Goal: Task Accomplishment & Management: Manage account settings

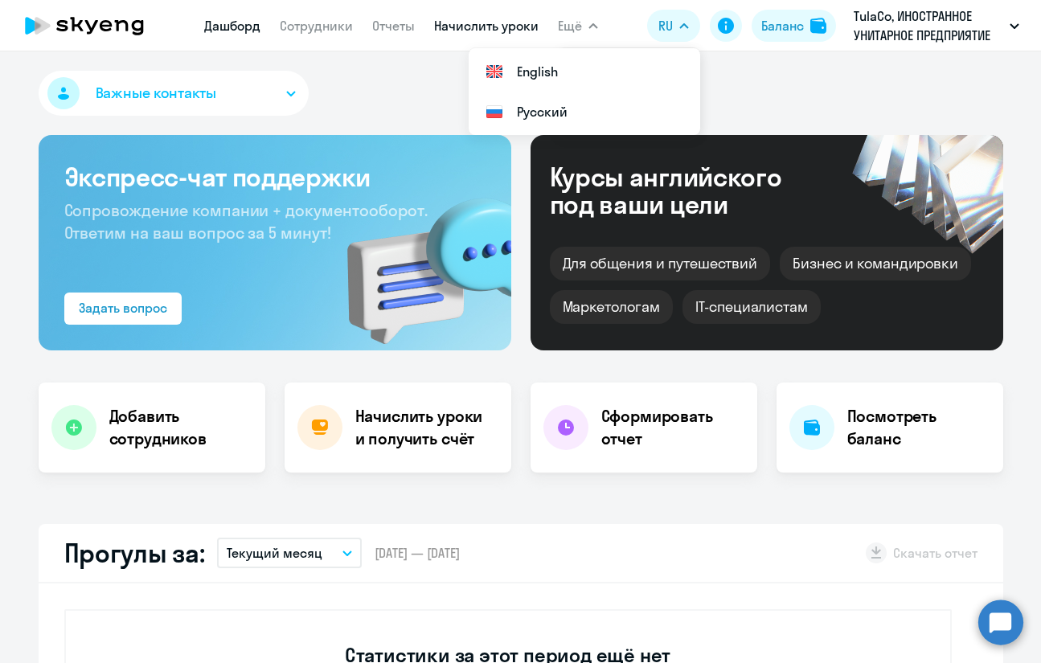
click at [507, 34] on link "Начислить уроки" at bounding box center [486, 26] width 104 height 16
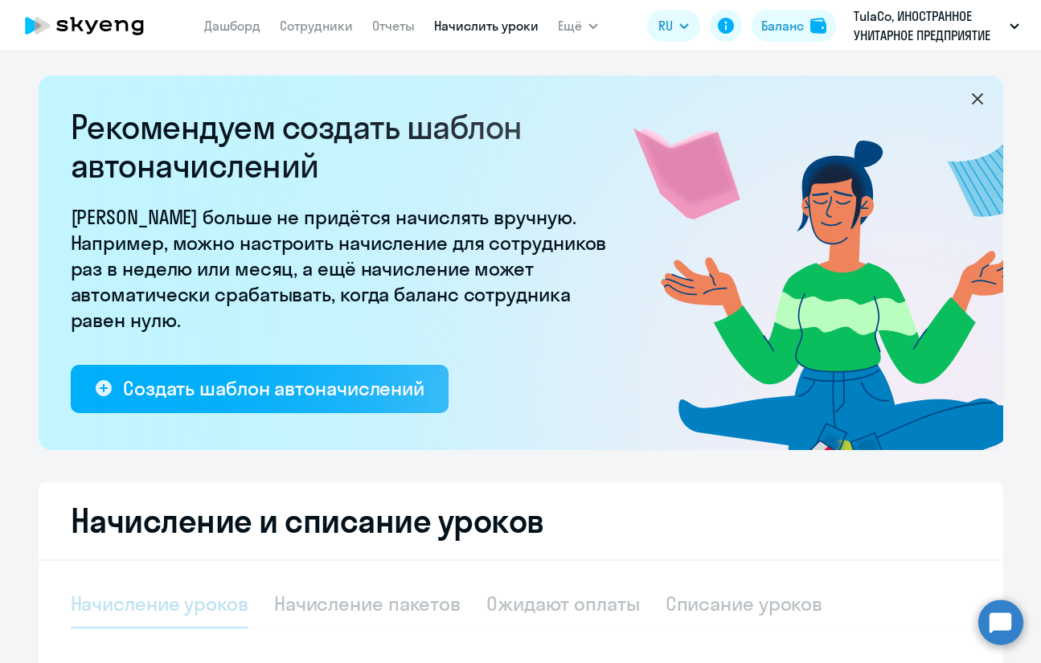
select select "10"
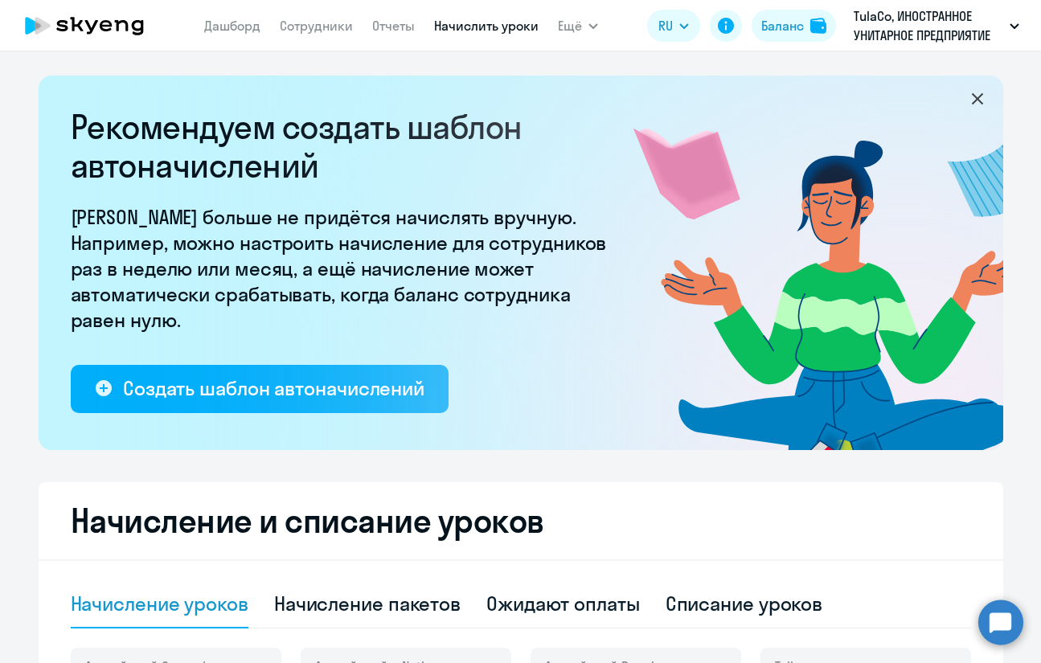
scroll to position [161, 0]
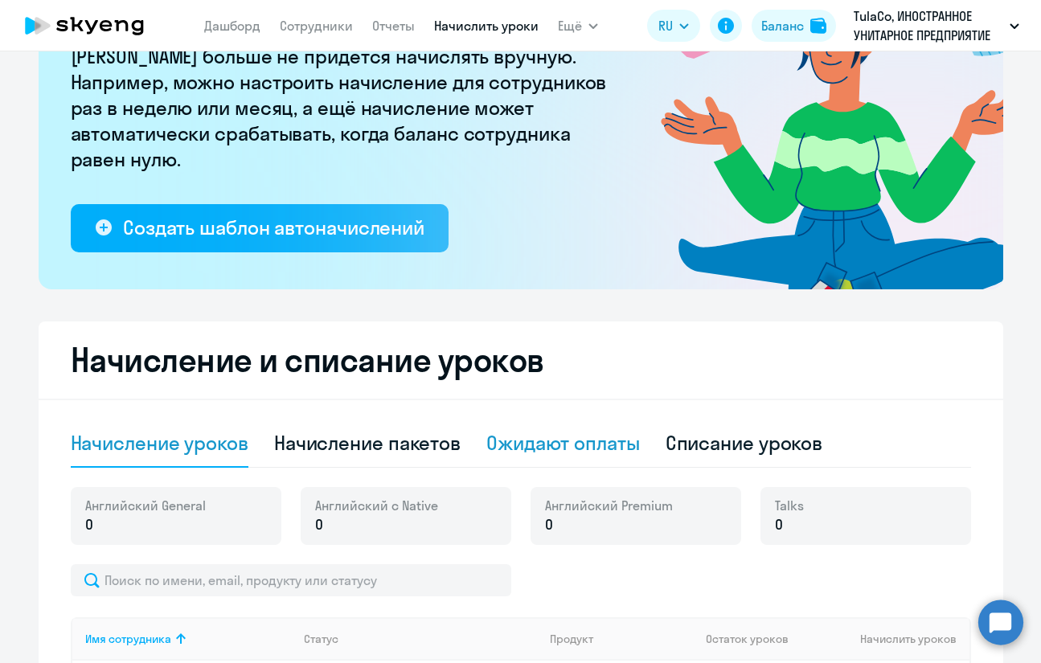
click at [523, 445] on div "Ожидают оплаты" at bounding box center [563, 443] width 154 height 26
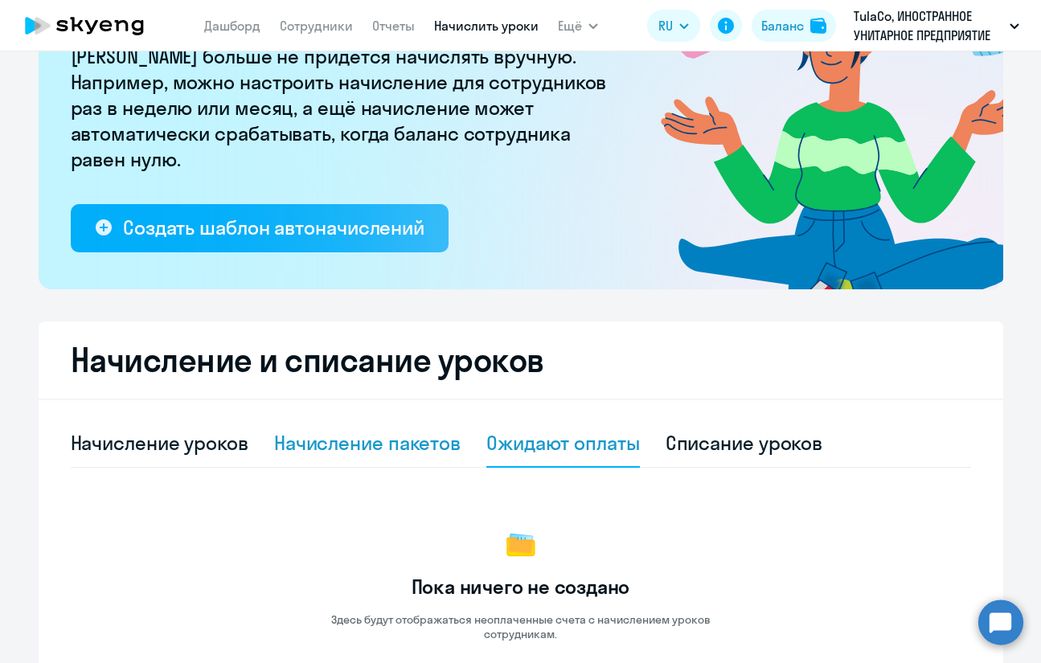
click at [407, 446] on div "Начисление пакетов" at bounding box center [367, 443] width 186 height 26
select select "10"
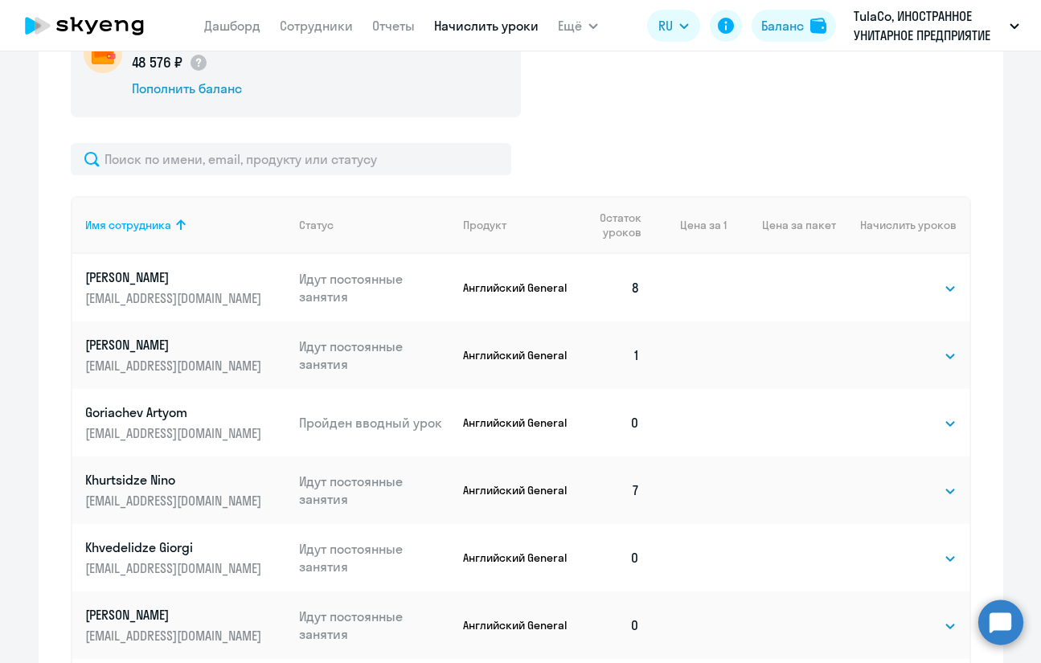
scroll to position [723, 0]
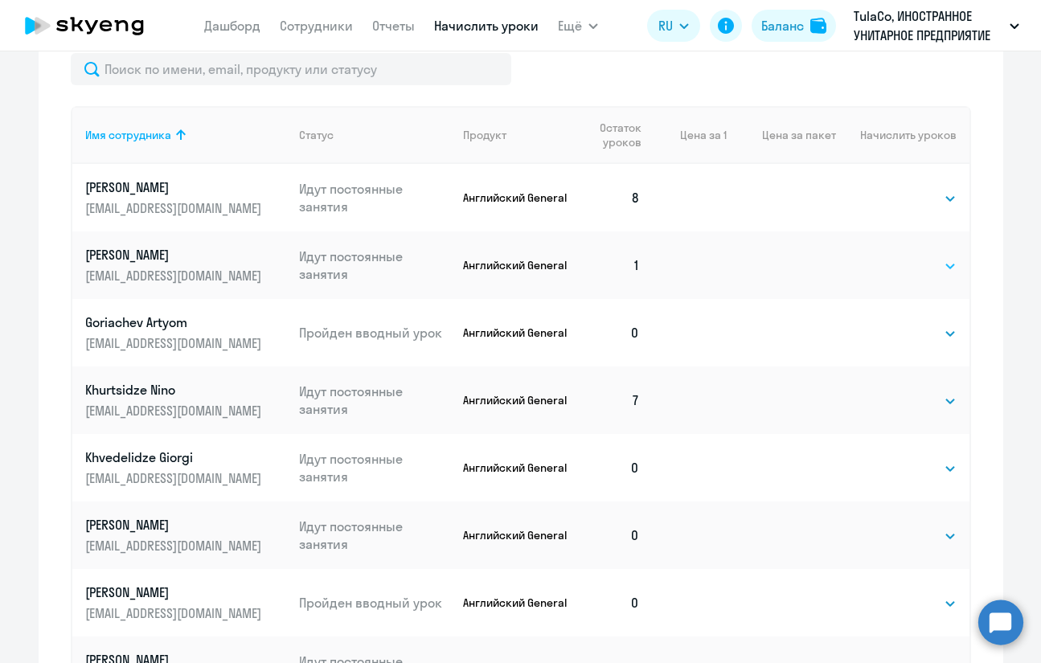
click at [928, 271] on select "Выбрать 4 8 16 32 64 96 128" at bounding box center [923, 265] width 66 height 19
select select "8"
click at [890, 256] on select "Выбрать 4 8 16 32 64 96 128" at bounding box center [923, 265] width 66 height 19
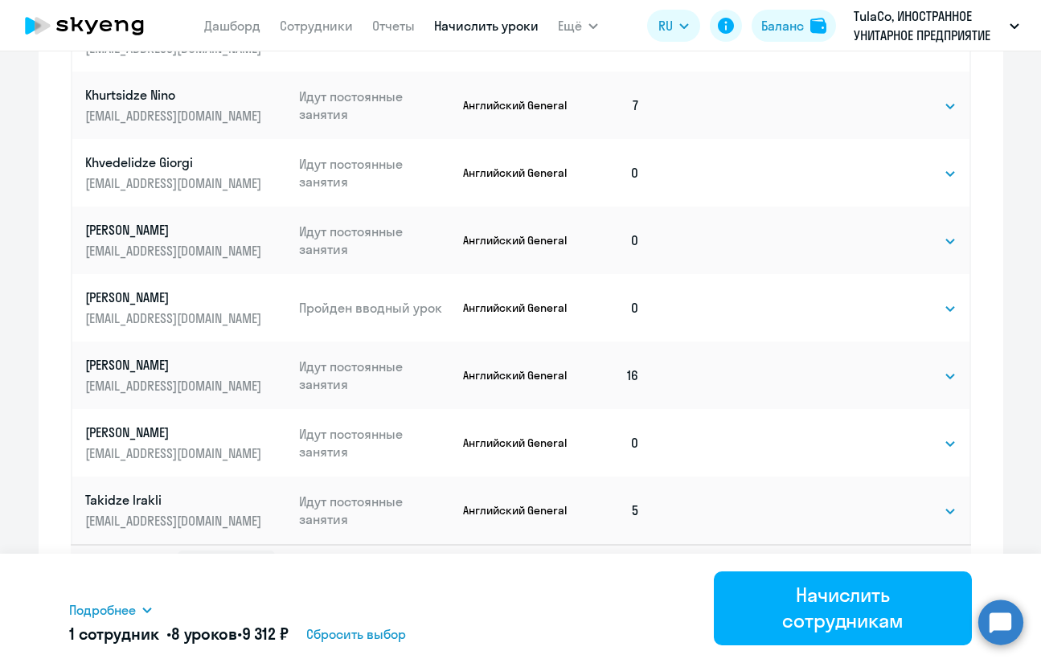
scroll to position [1034, 0]
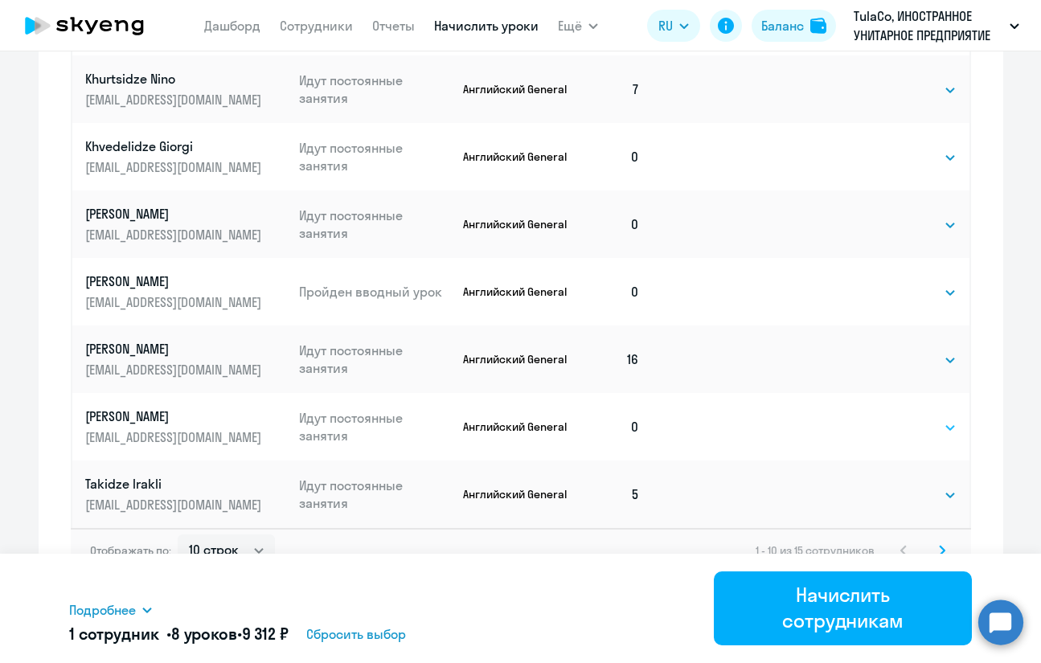
click at [908, 430] on select "Выбрать 4 8 16 32 64 96 128" at bounding box center [923, 427] width 66 height 19
select select "8"
click at [890, 418] on select "Выбрать 4 8 16 32 64 96 128" at bounding box center [923, 427] width 66 height 19
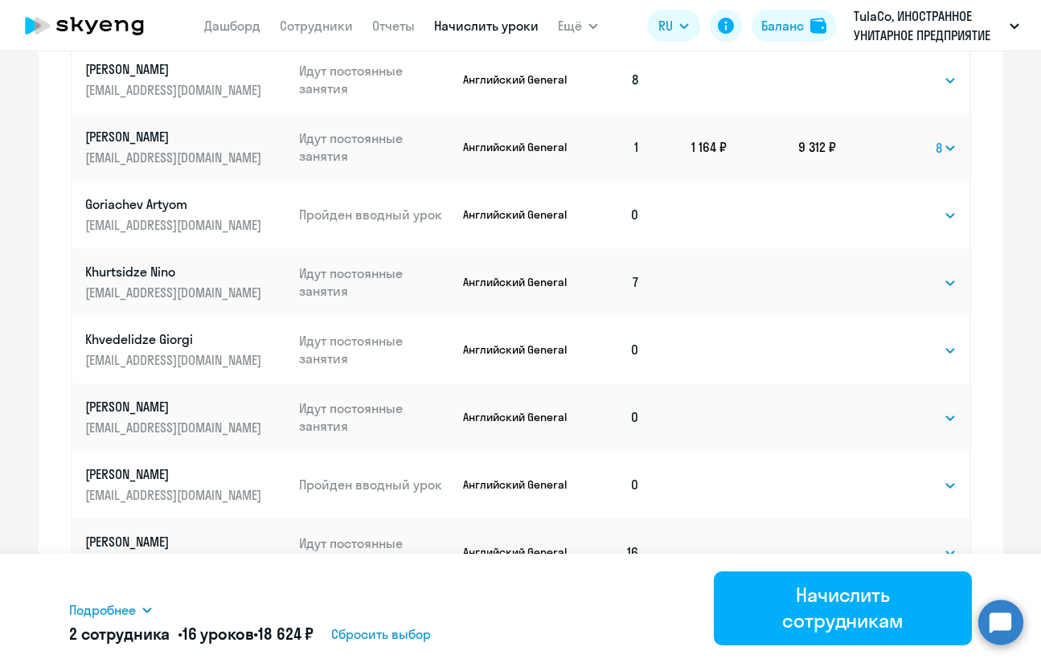
scroll to position [874, 0]
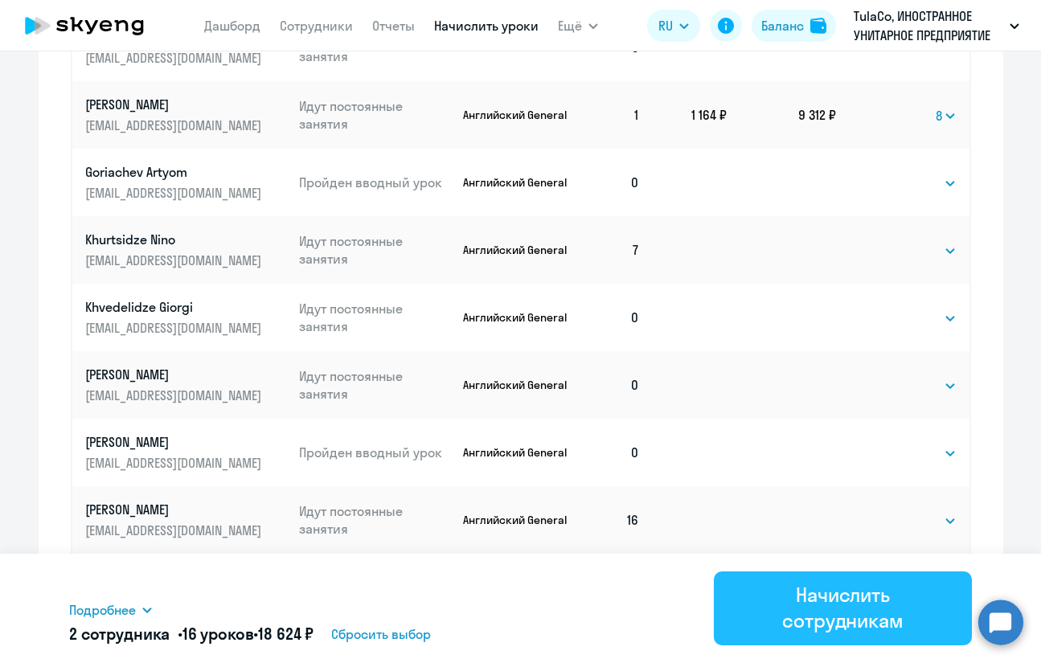
click at [863, 608] on div "Начислить сотрудникам" at bounding box center [842, 607] width 213 height 51
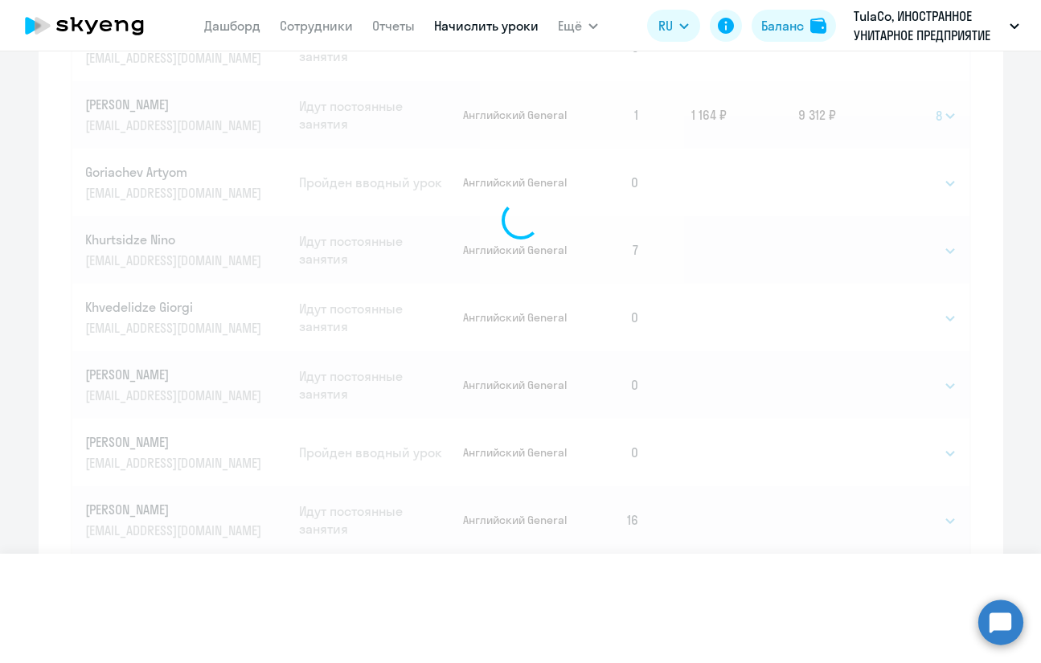
select select
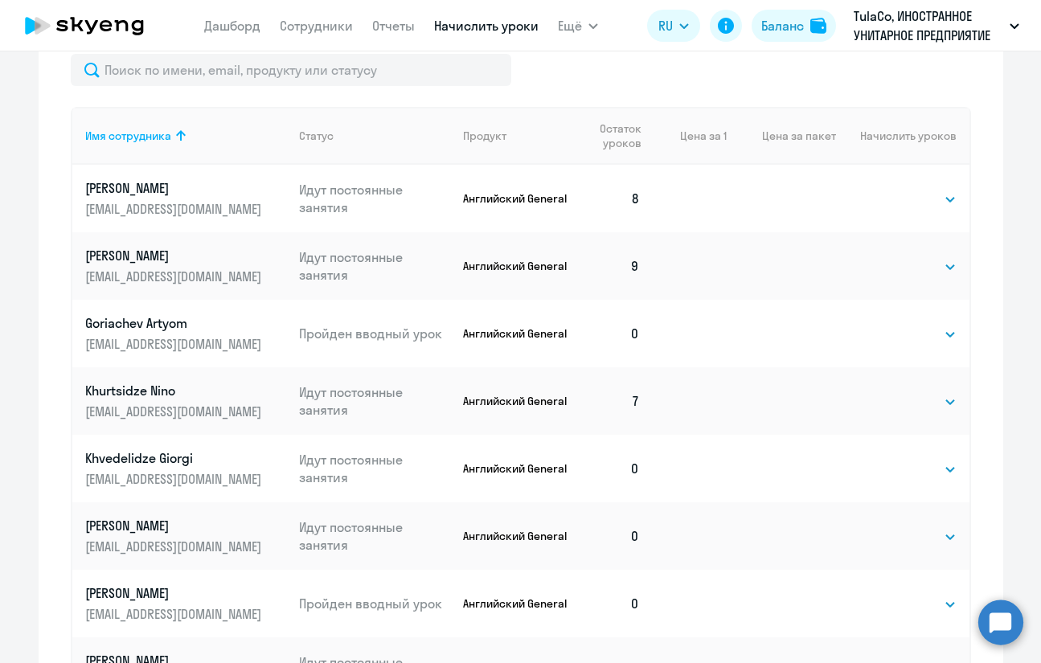
scroll to position [713, 0]
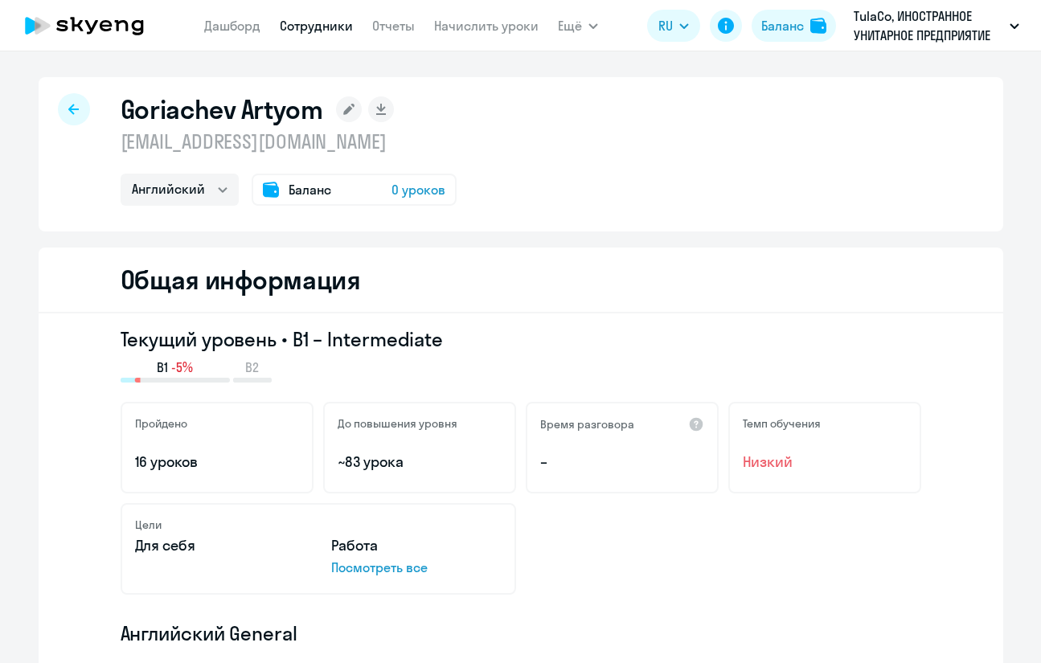
select select "english"
click at [71, 111] on icon at bounding box center [73, 109] width 10 height 11
click at [219, 27] on link "Дашборд" at bounding box center [232, 26] width 56 height 16
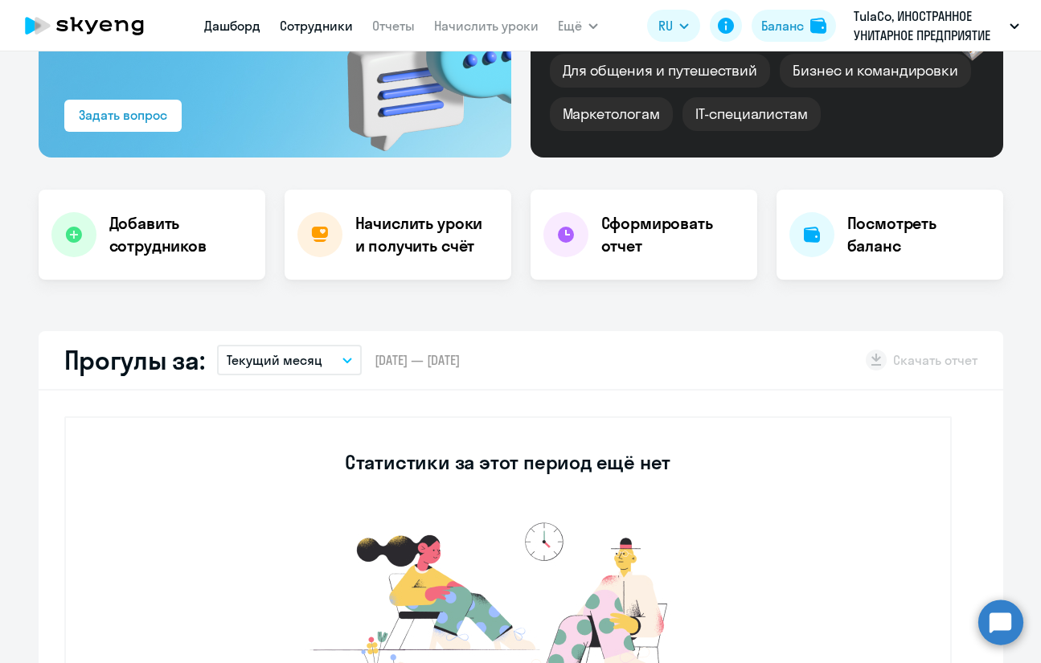
scroll to position [161, 0]
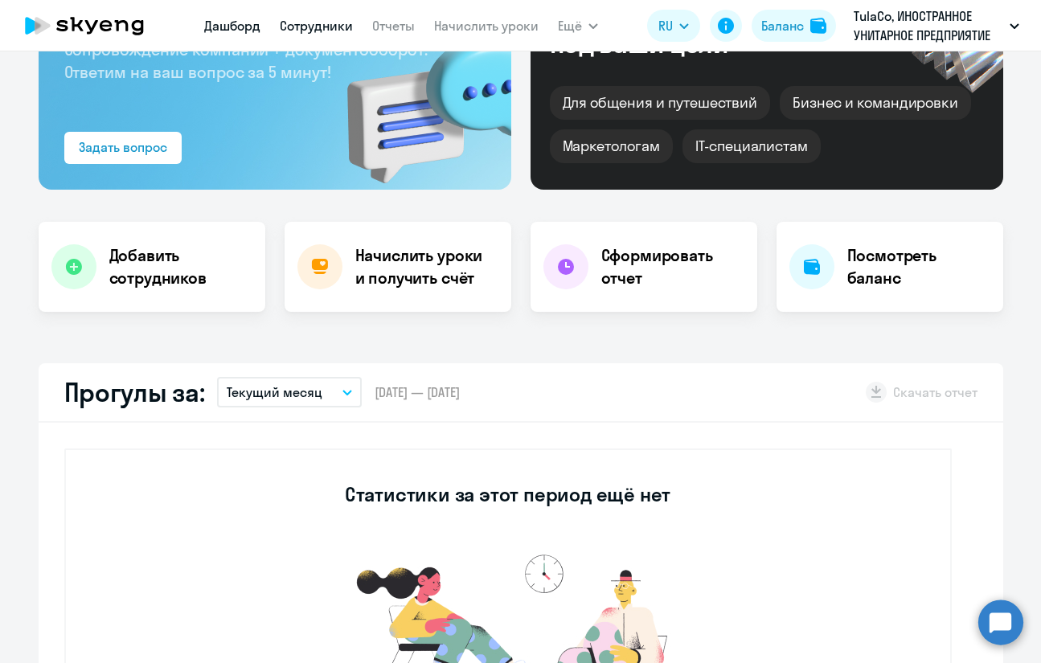
click at [315, 26] on link "Сотрудники" at bounding box center [316, 26] width 73 height 16
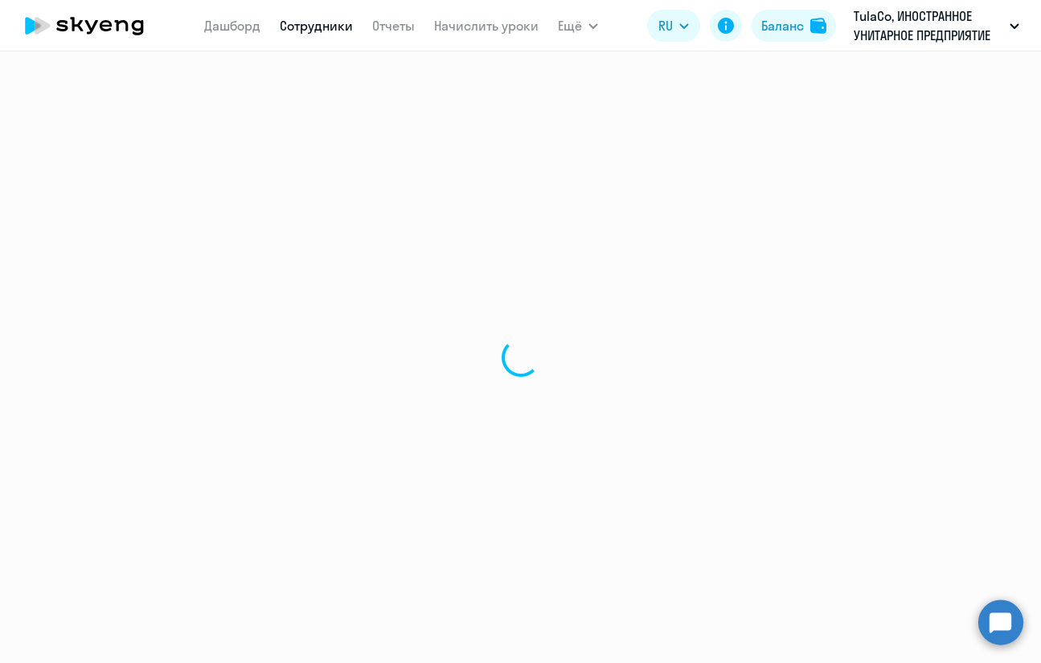
select select "30"
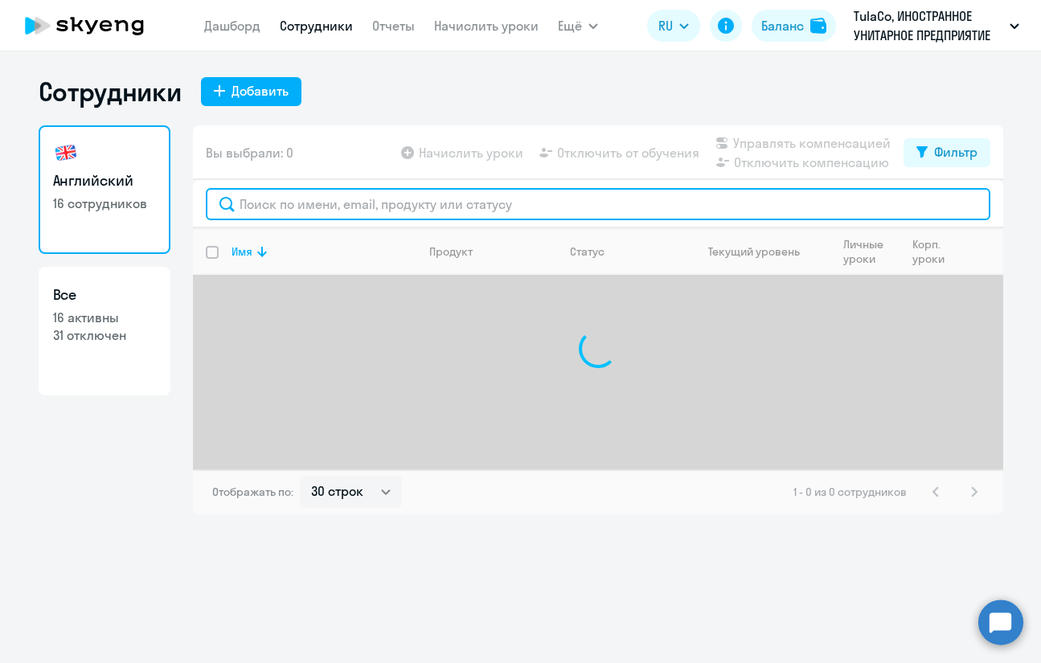
click at [317, 206] on input "text" at bounding box center [598, 204] width 784 height 32
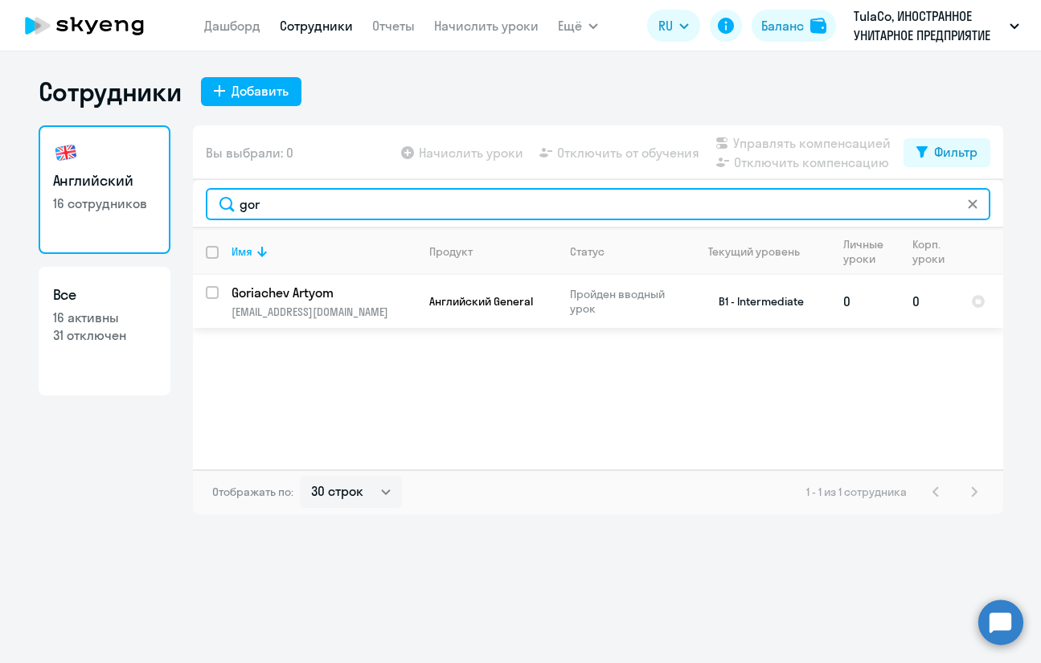
type input "gor"
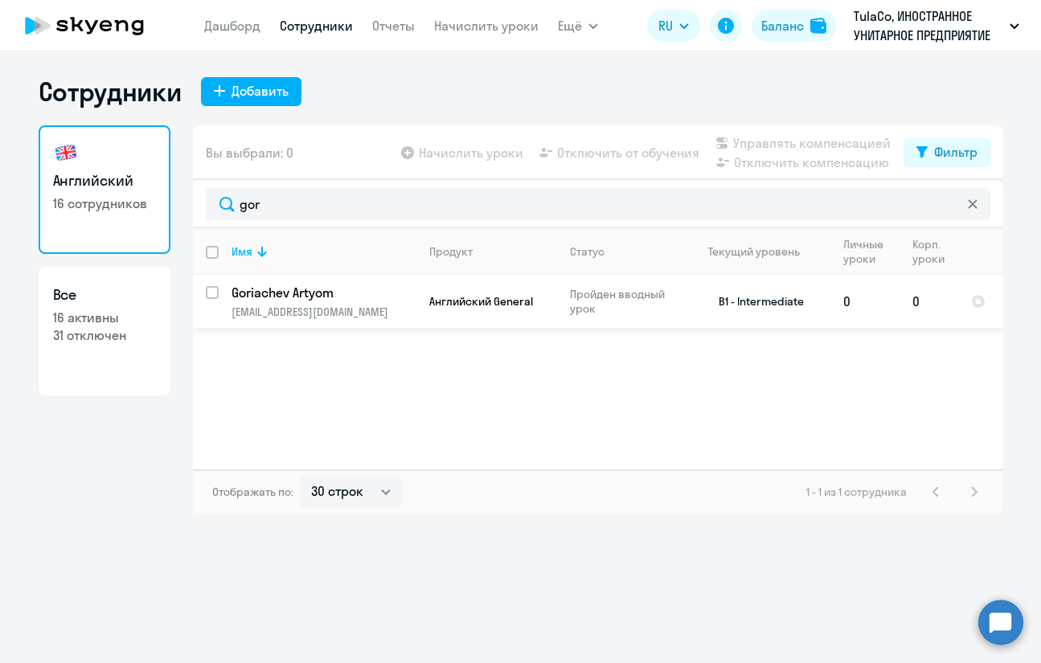
click at [214, 294] on input "select row 24345047" at bounding box center [222, 302] width 32 height 32
checkbox input "true"
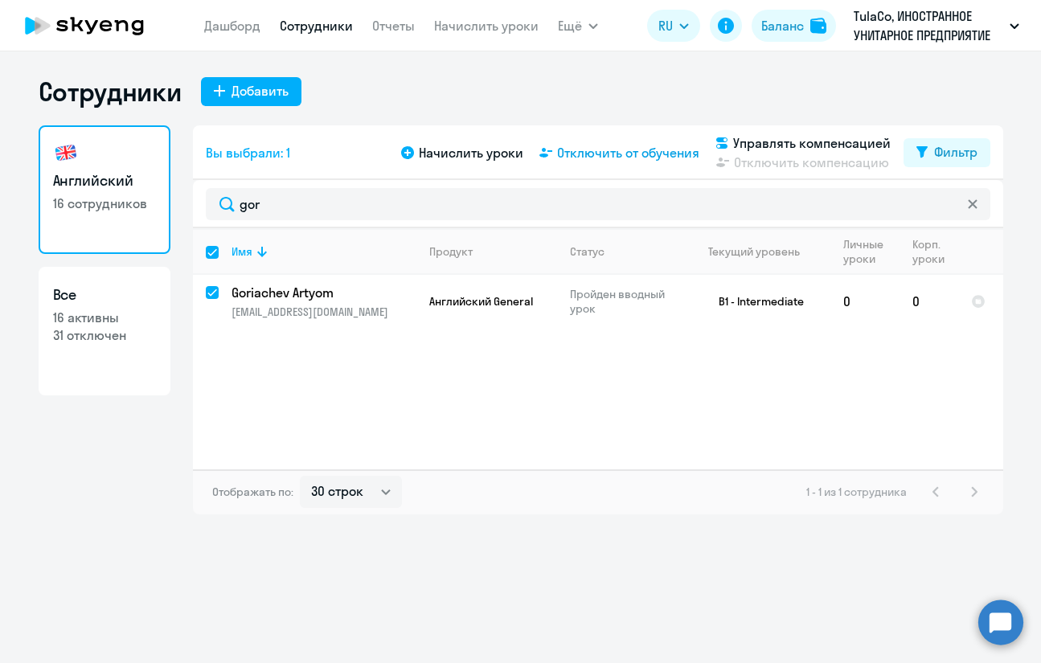
click at [631, 159] on span "Отключить от обучения" at bounding box center [628, 152] width 142 height 19
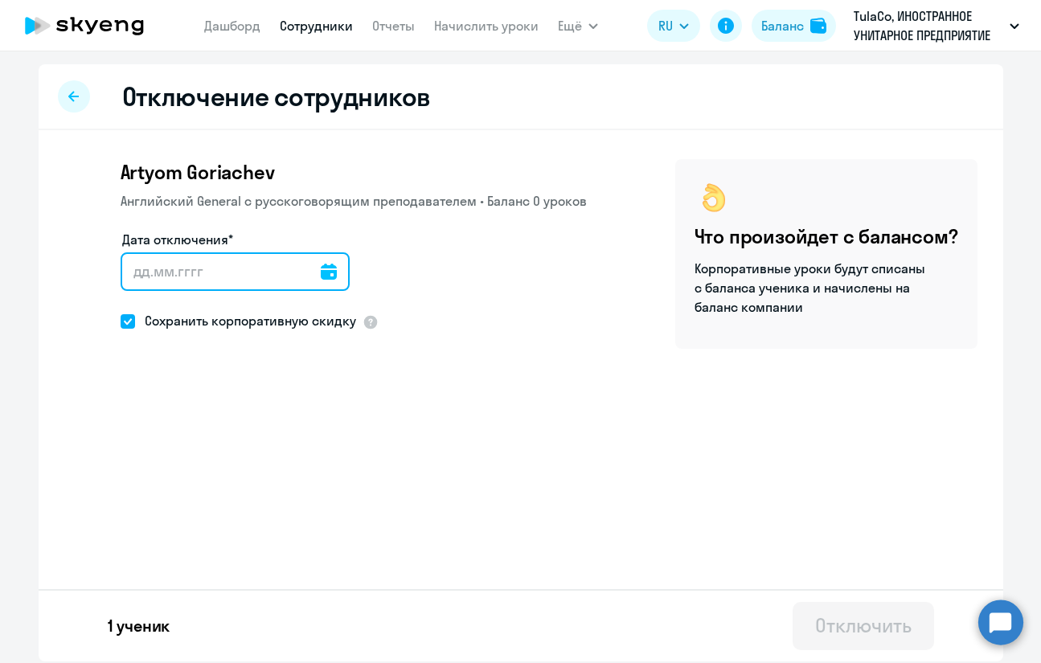
click at [218, 279] on input "Дата отключения*" at bounding box center [235, 271] width 229 height 39
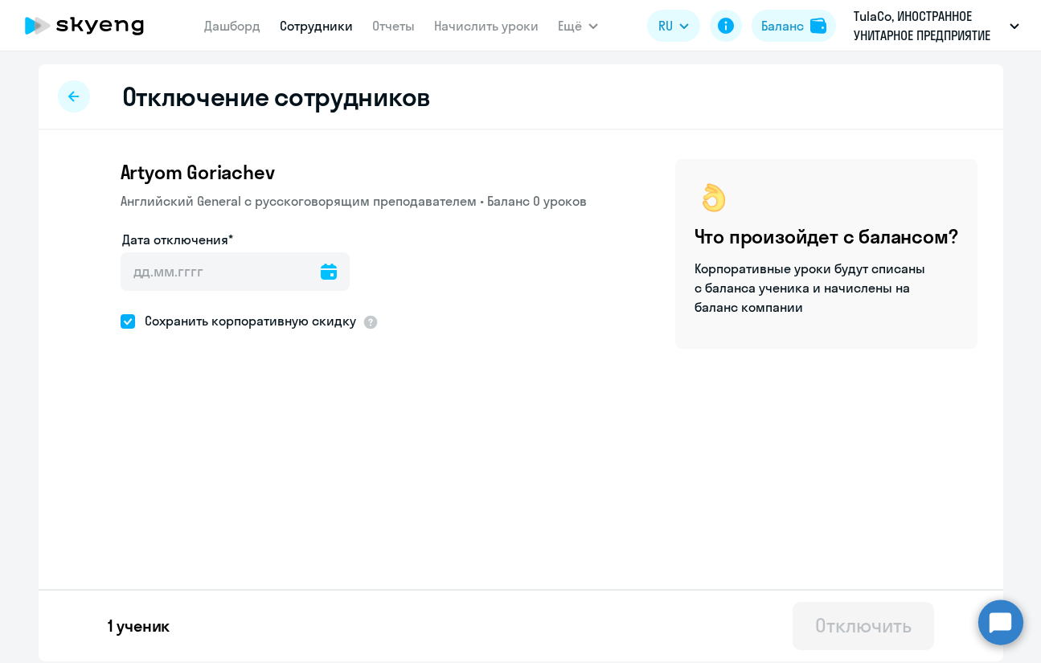
click at [321, 280] on div at bounding box center [329, 271] width 16 height 39
click at [321, 276] on icon at bounding box center [329, 272] width 16 height 16
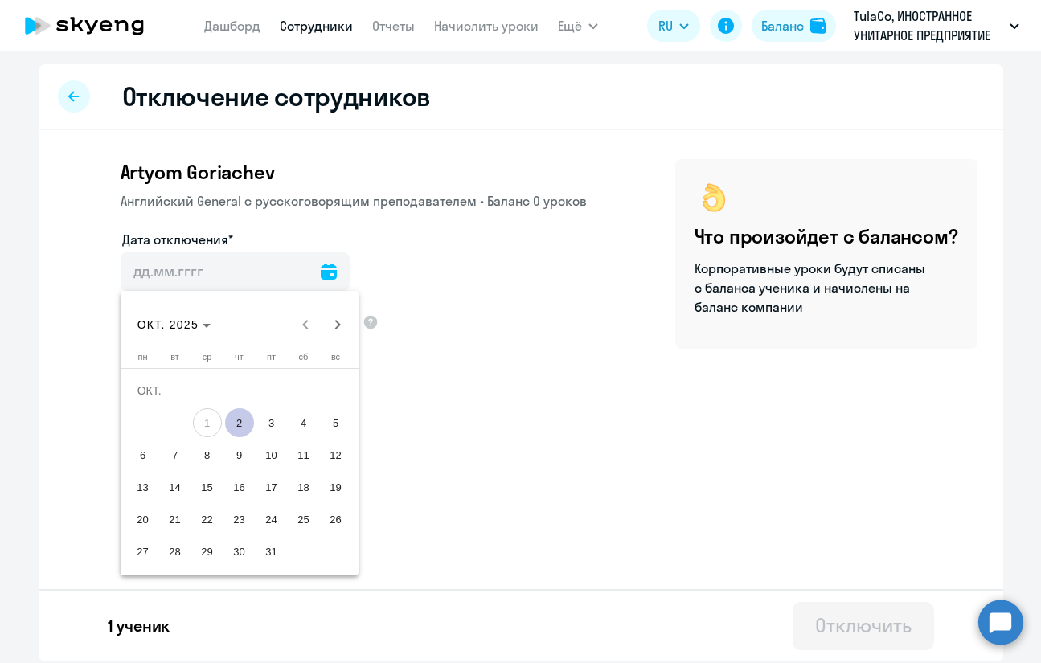
click at [249, 417] on span "2" at bounding box center [239, 422] width 29 height 29
type input "02.10.2025"
type input "2.10.2025"
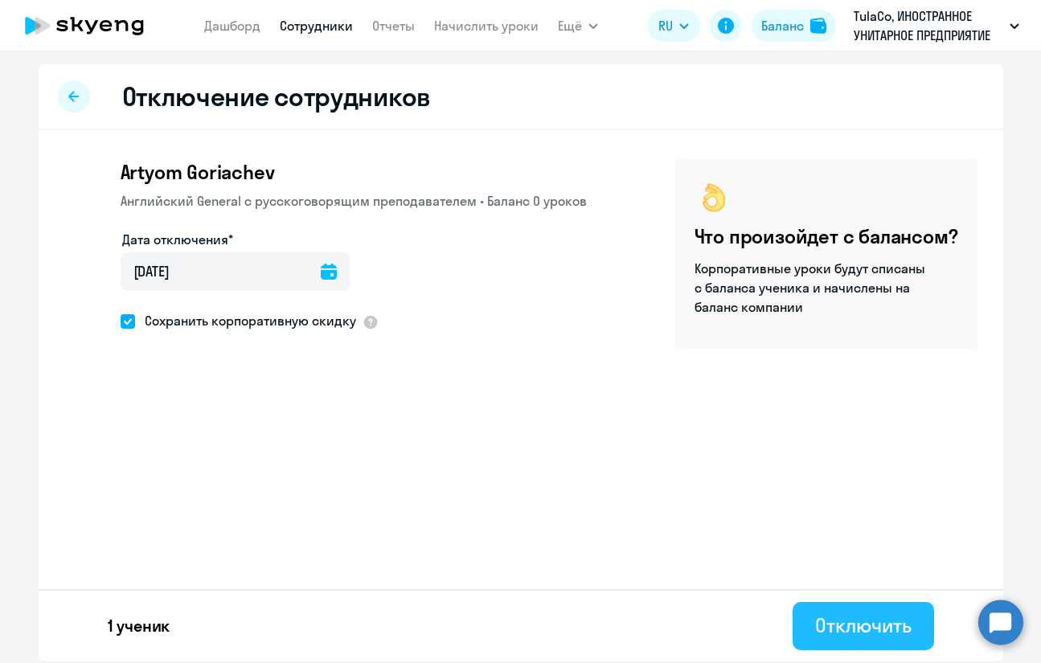
click at [878, 620] on div "Отключить" at bounding box center [863, 625] width 96 height 26
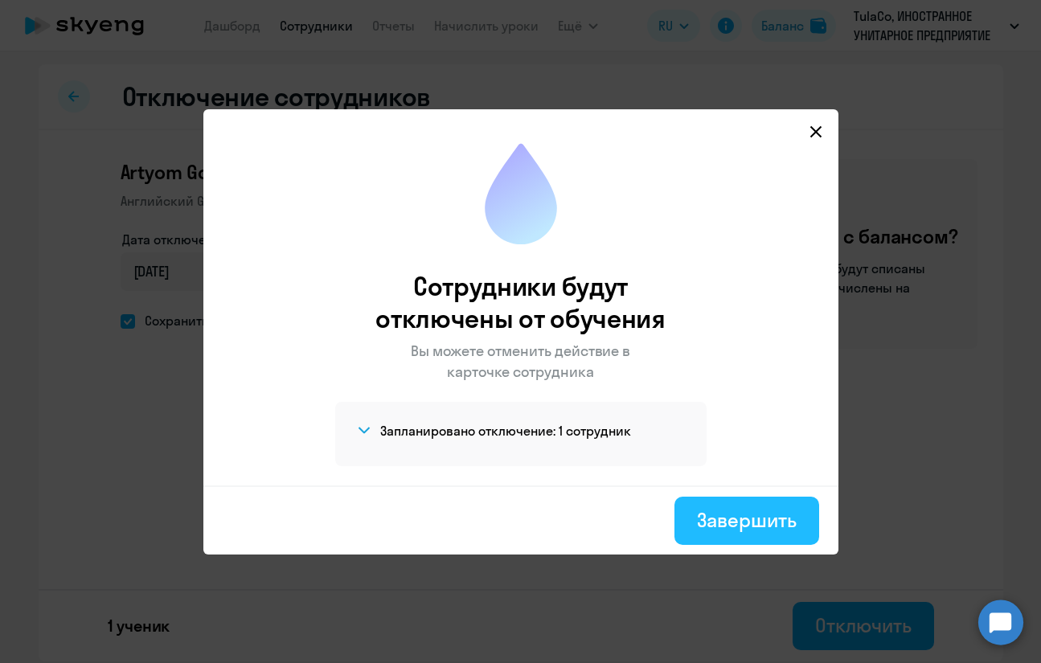
click at [752, 522] on div "Завершить" at bounding box center [746, 520] width 99 height 26
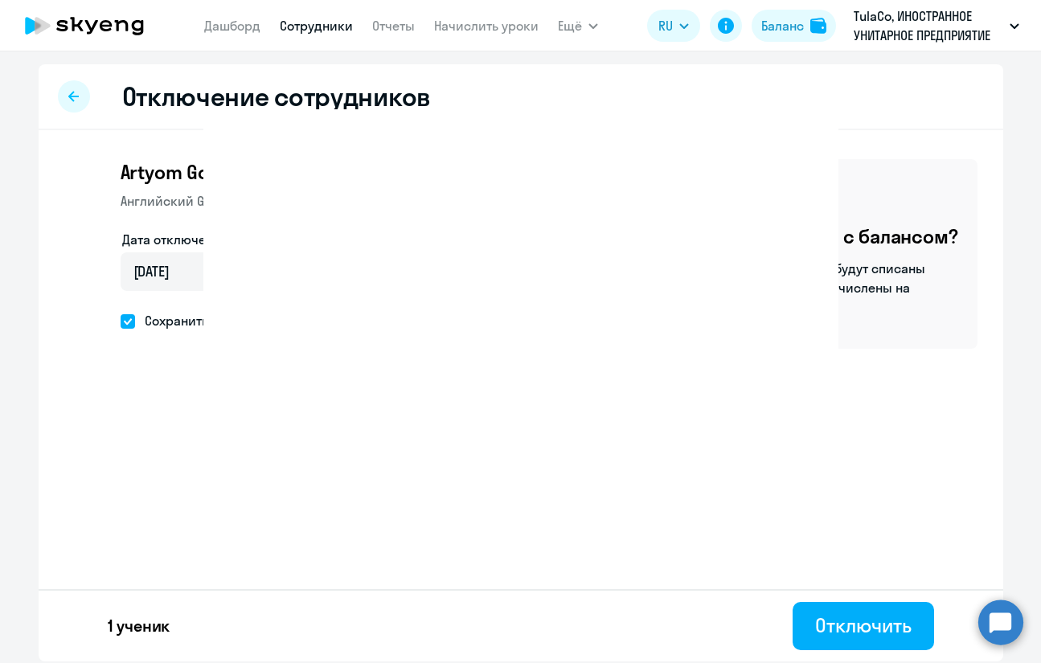
select select "30"
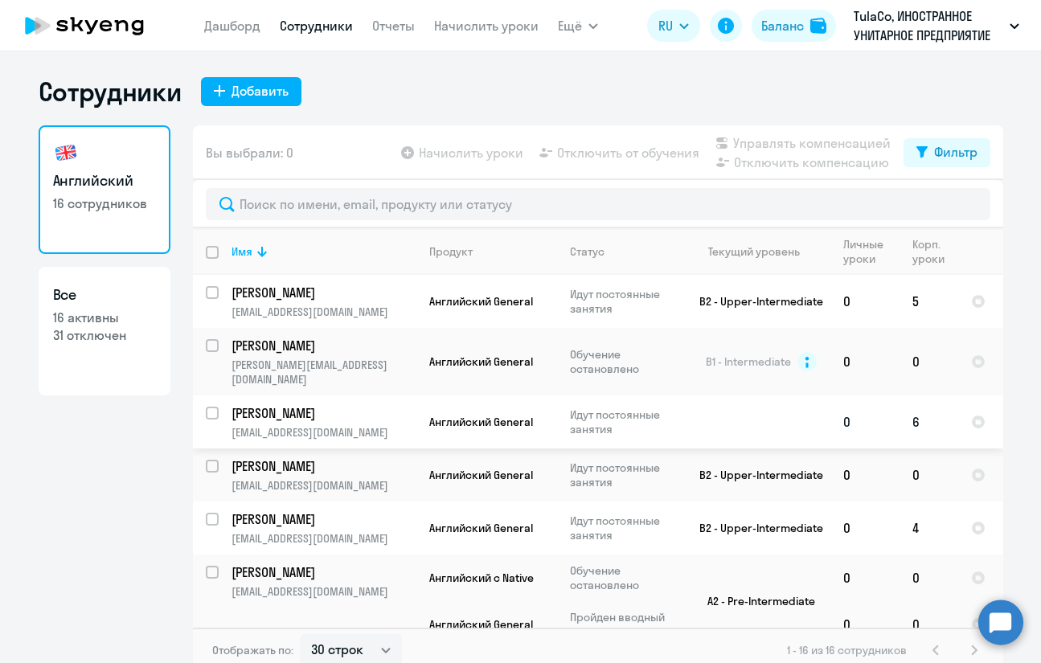
scroll to position [80, 0]
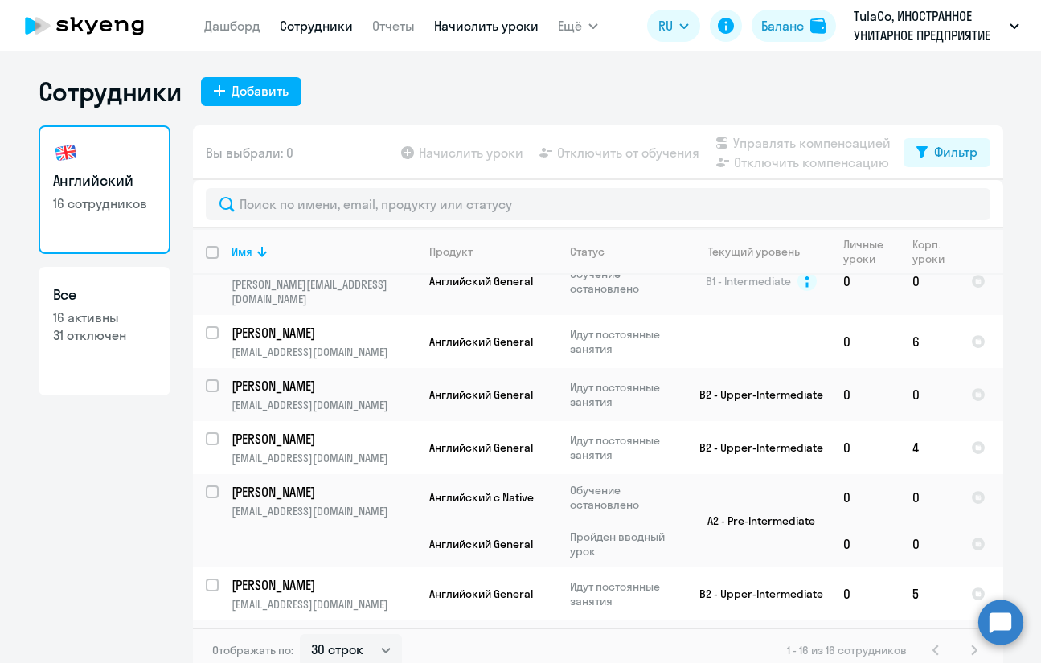
click at [462, 25] on link "Начислить уроки" at bounding box center [486, 26] width 104 height 16
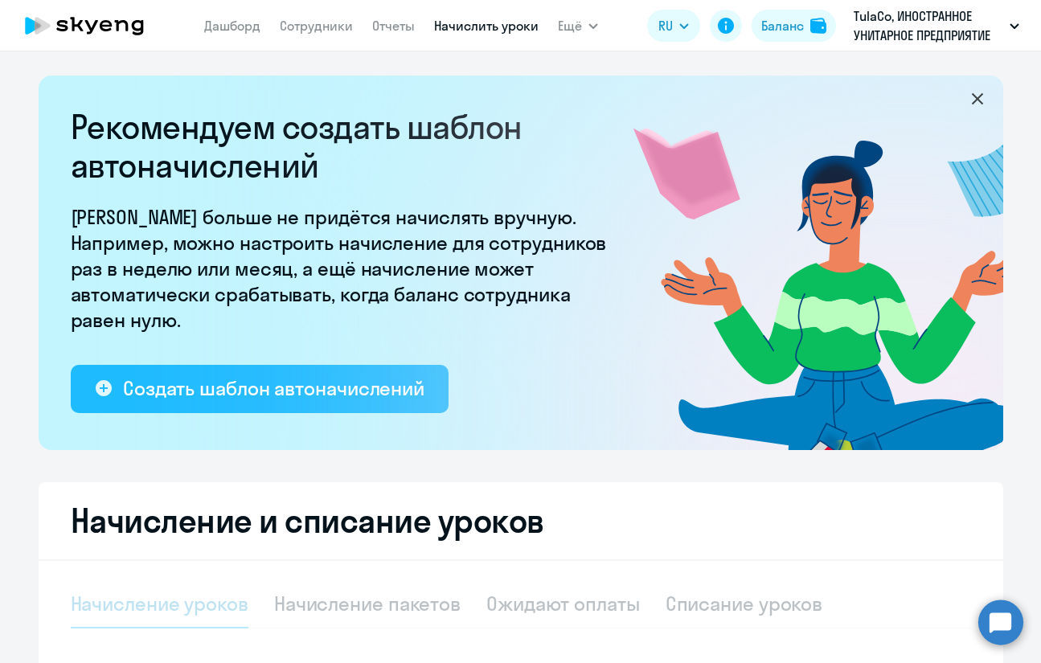
select select "10"
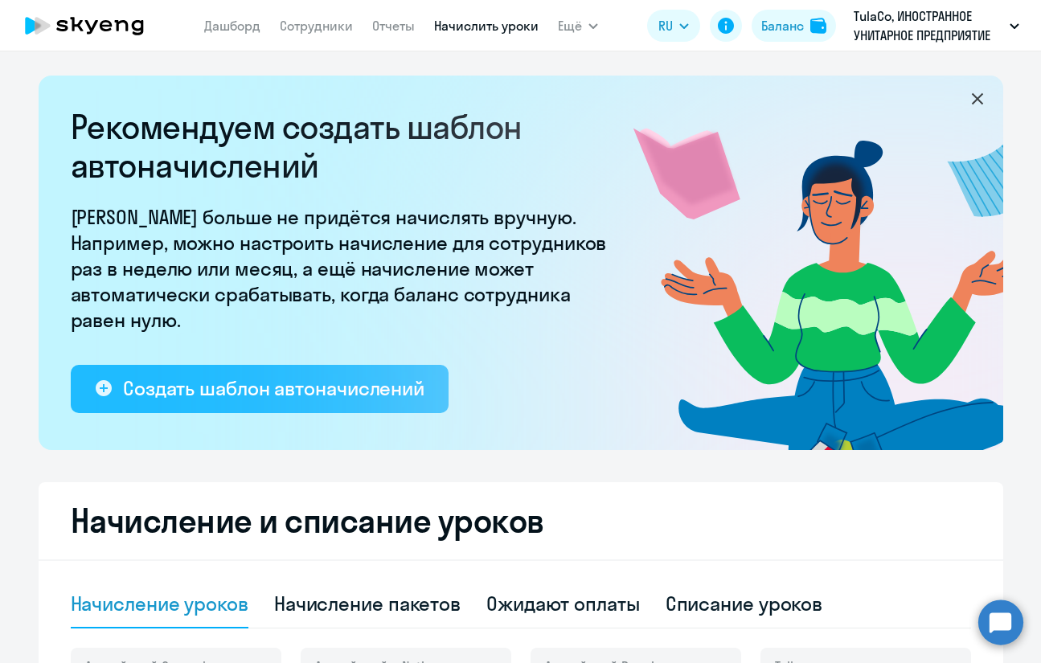
scroll to position [241, 0]
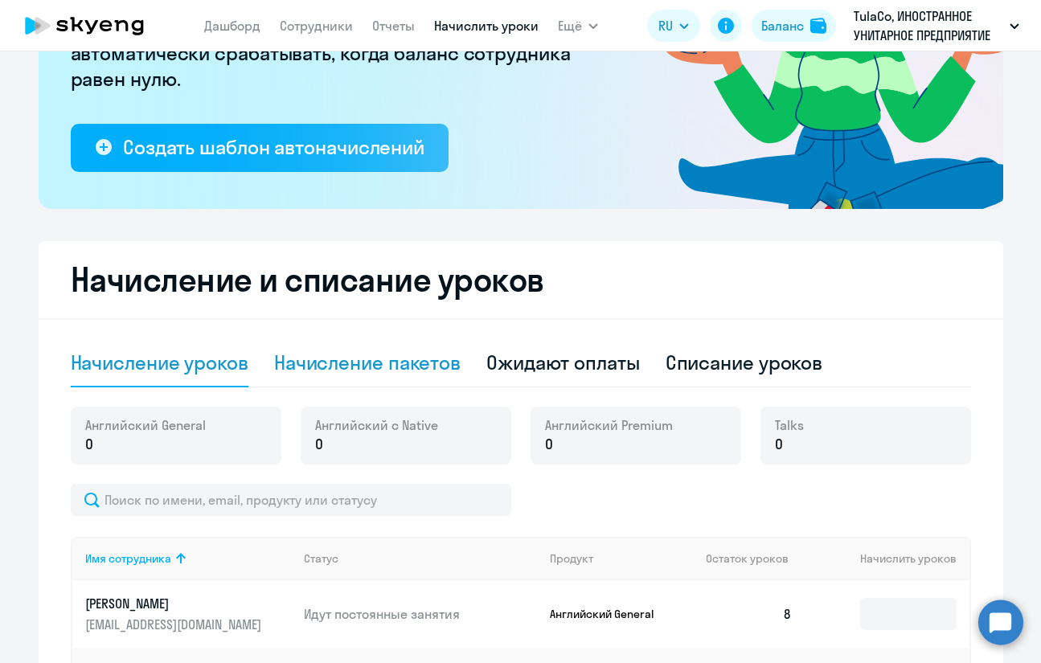
click at [383, 363] on div "Начисление пакетов" at bounding box center [367, 363] width 186 height 26
select select "10"
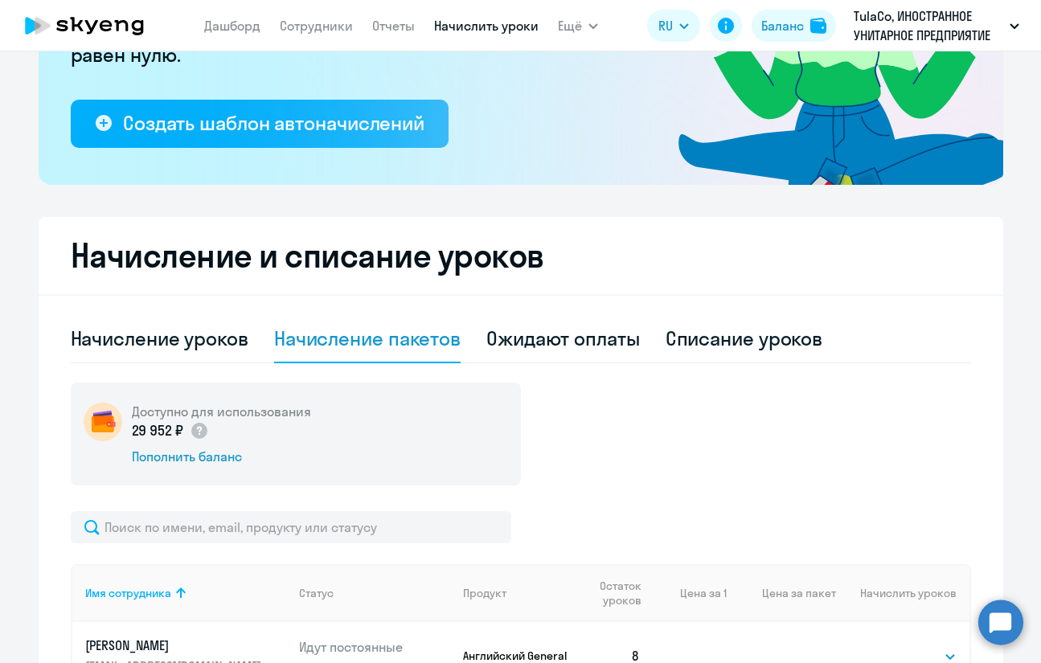
scroll to position [321, 0]
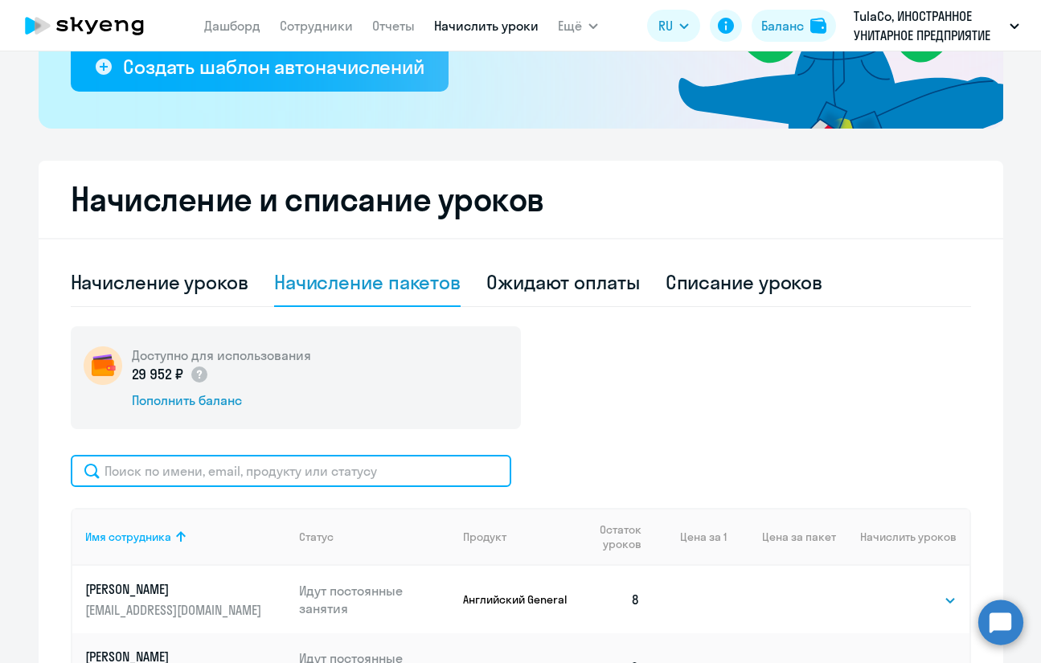
click at [310, 472] on input "text" at bounding box center [291, 471] width 440 height 32
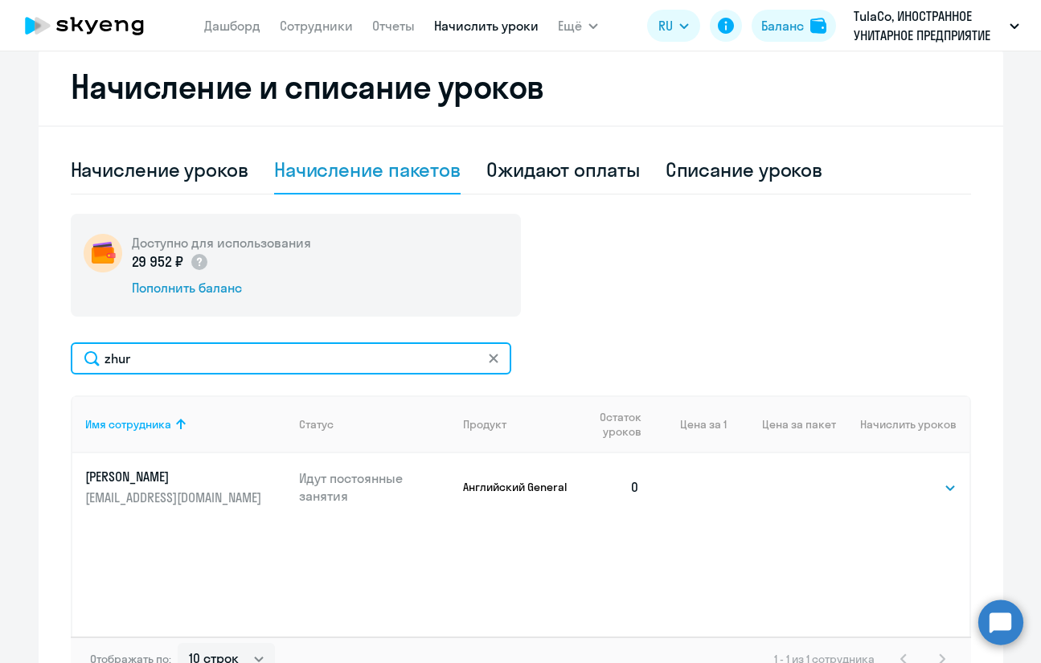
scroll to position [482, 0]
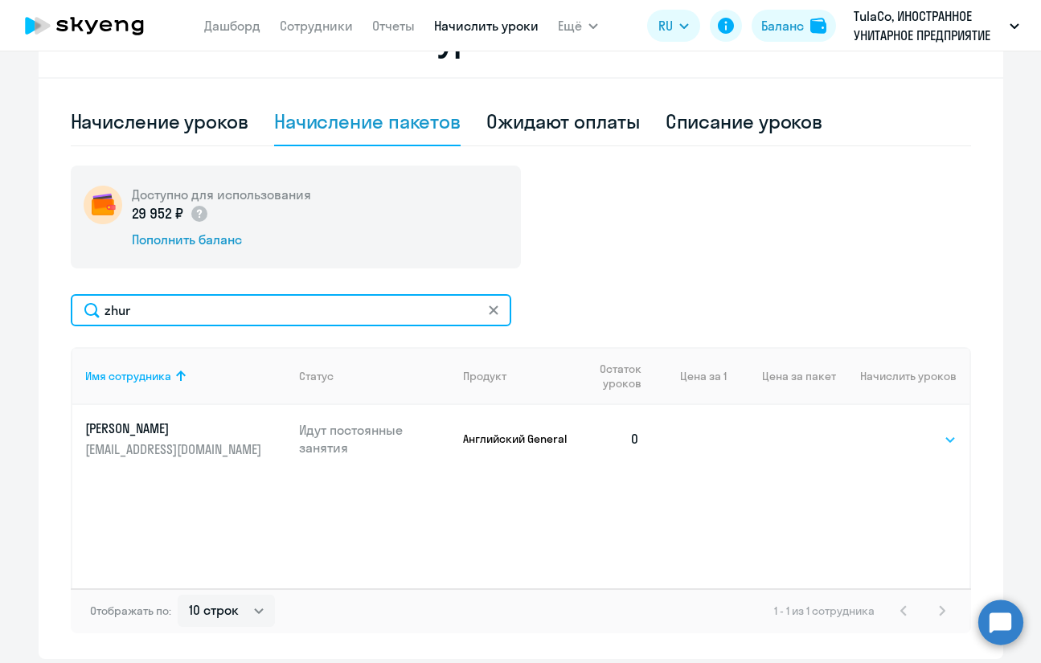
type input "zhur"
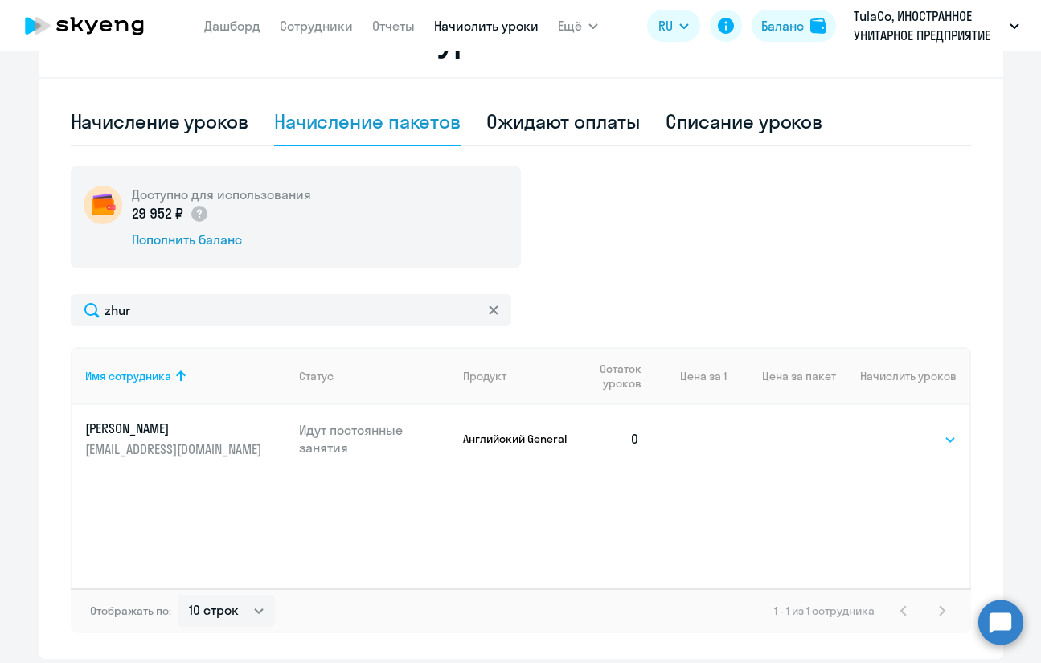
click at [912, 444] on select "Выбрать 4 8 16 32 64 96 128" at bounding box center [923, 439] width 66 height 19
select select "8"
click at [890, 430] on select "Выбрать 4 8 16 32 64 96 128" at bounding box center [923, 439] width 66 height 19
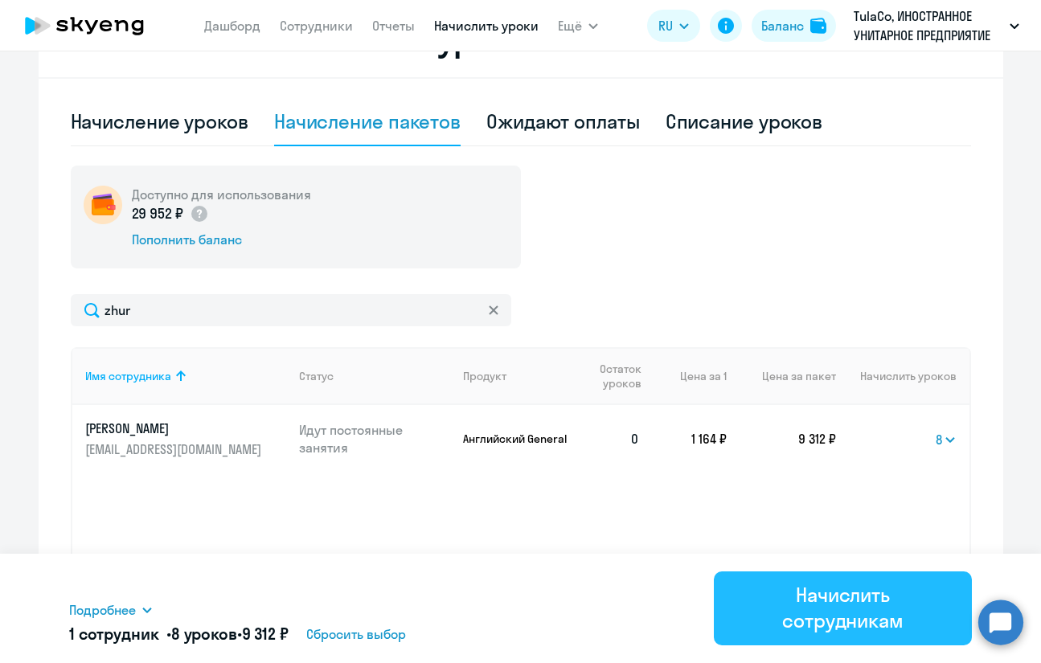
click at [901, 590] on div "Начислить сотрудникам" at bounding box center [842, 607] width 213 height 51
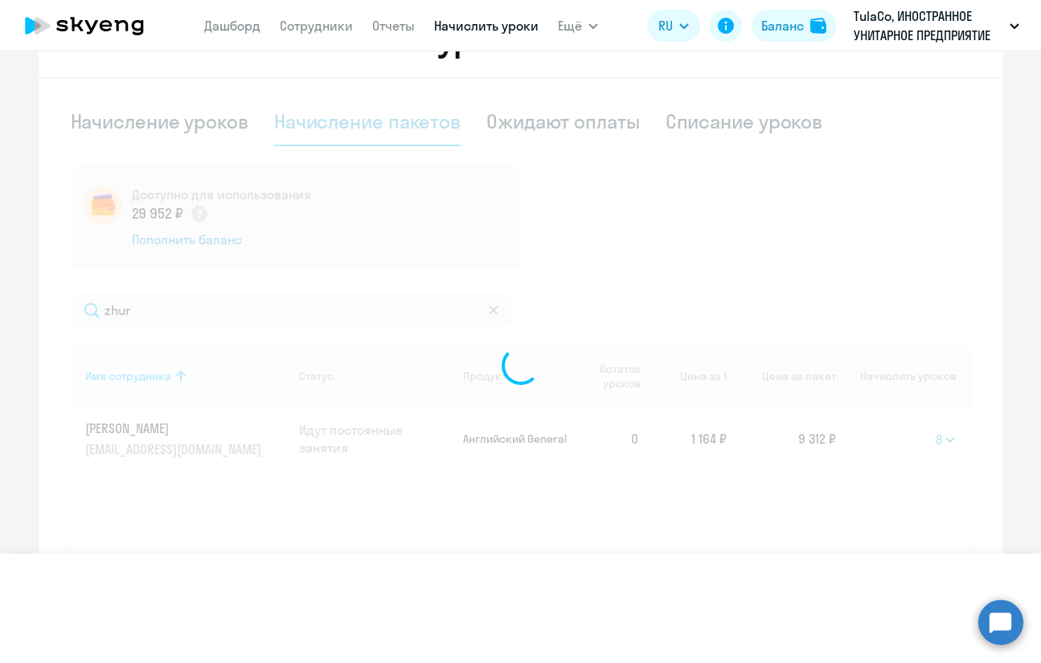
select select
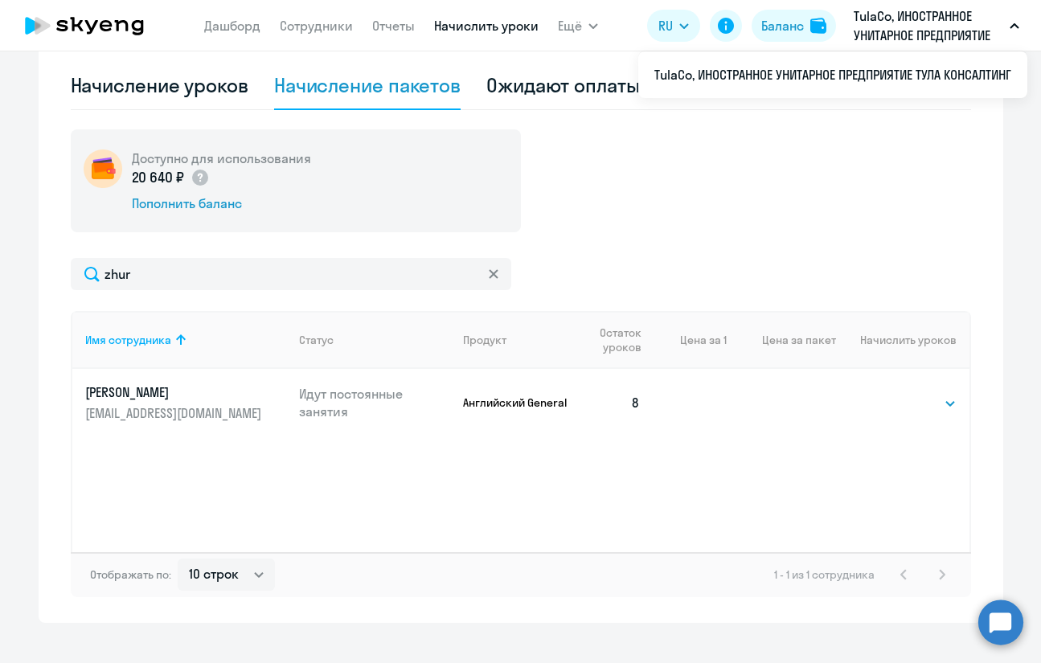
scroll to position [542, 0]
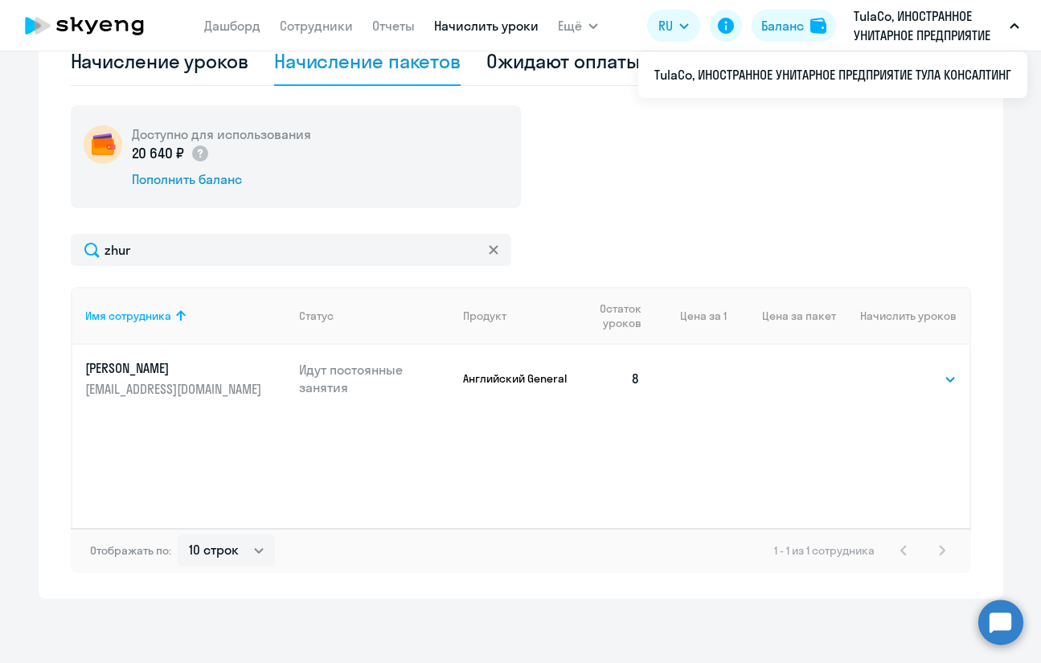
click at [489, 252] on icon at bounding box center [494, 250] width 10 height 10
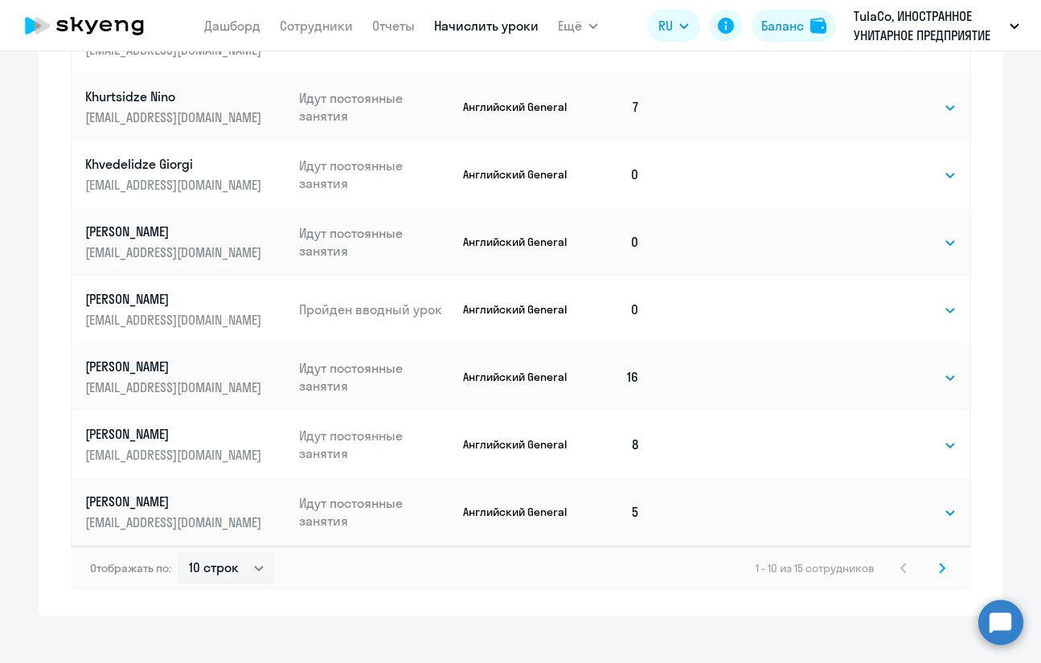
scroll to position [1025, 0]
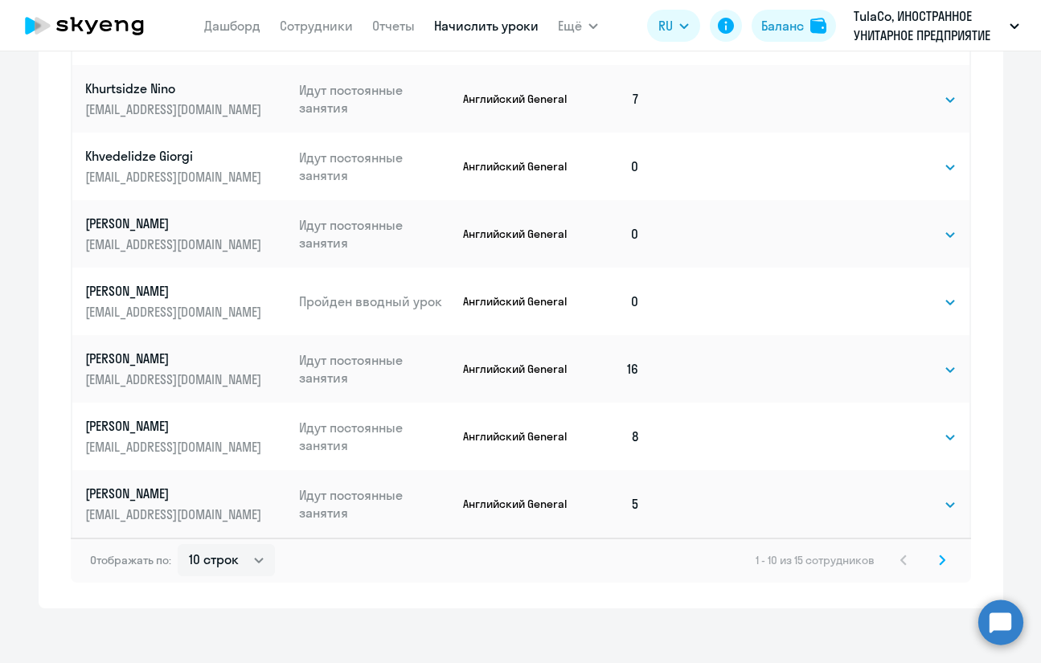
click at [942, 558] on svg-icon at bounding box center [941, 560] width 19 height 19
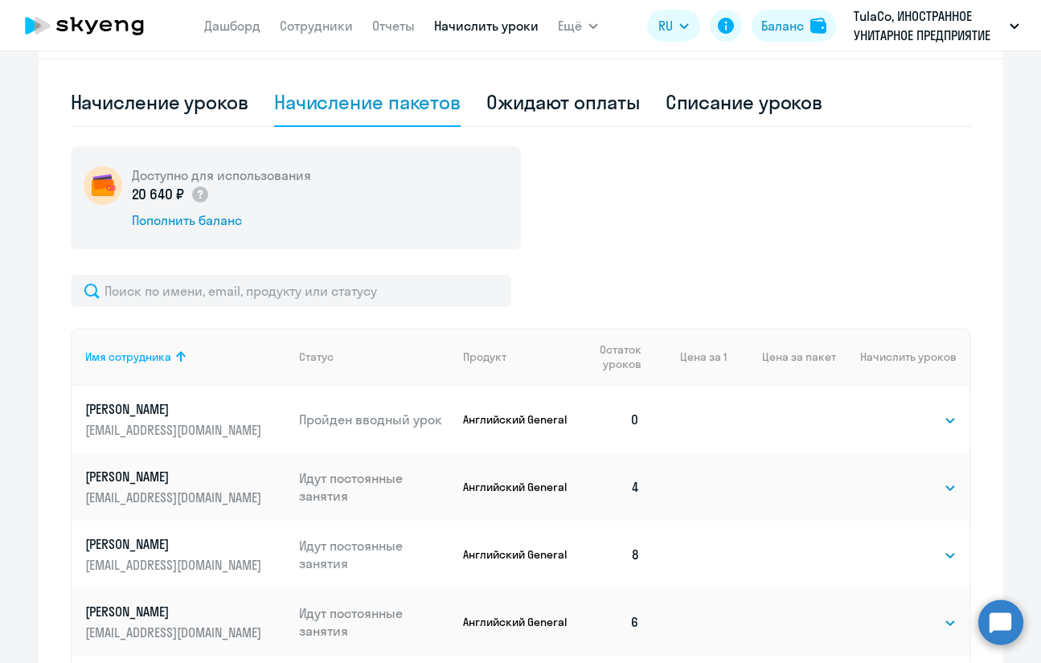
scroll to position [697, 0]
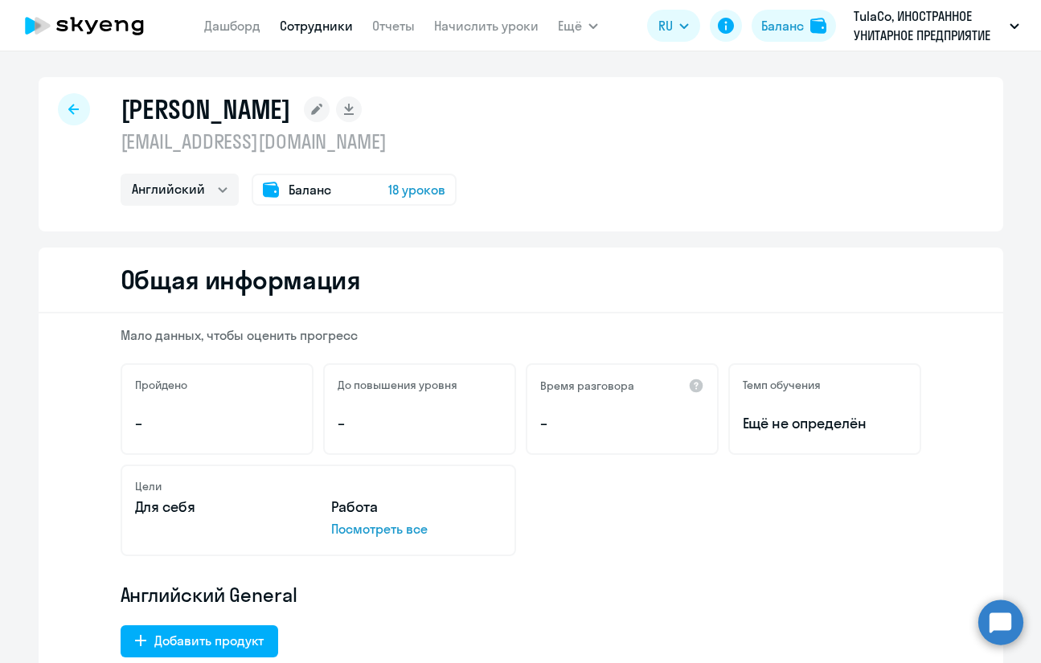
select select "english"
click at [500, 22] on link "Начислить уроки" at bounding box center [486, 26] width 104 height 16
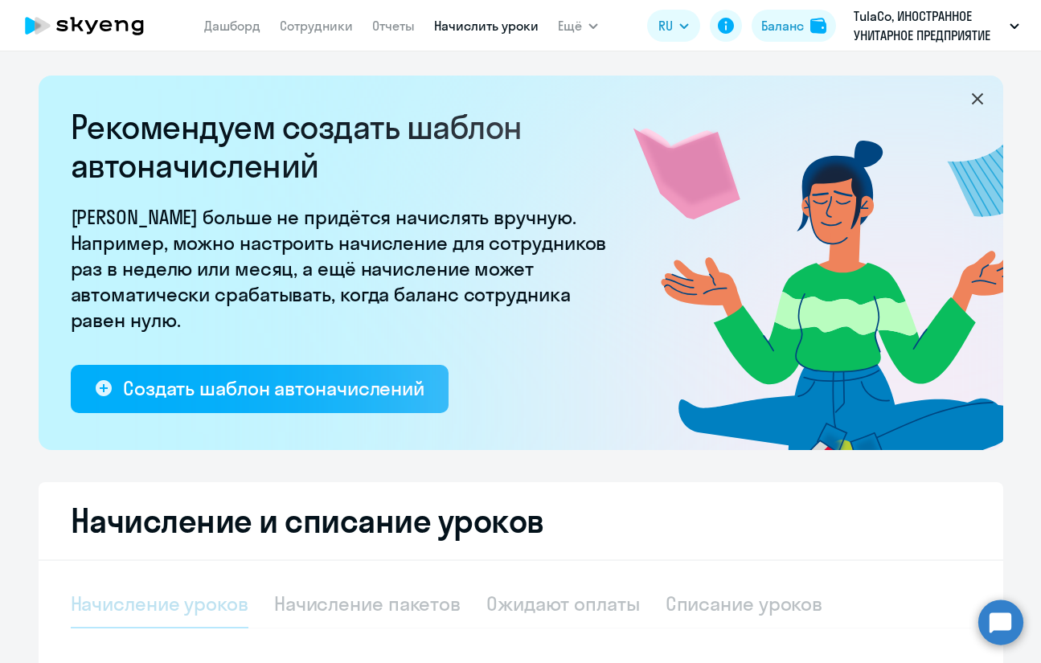
select select "10"
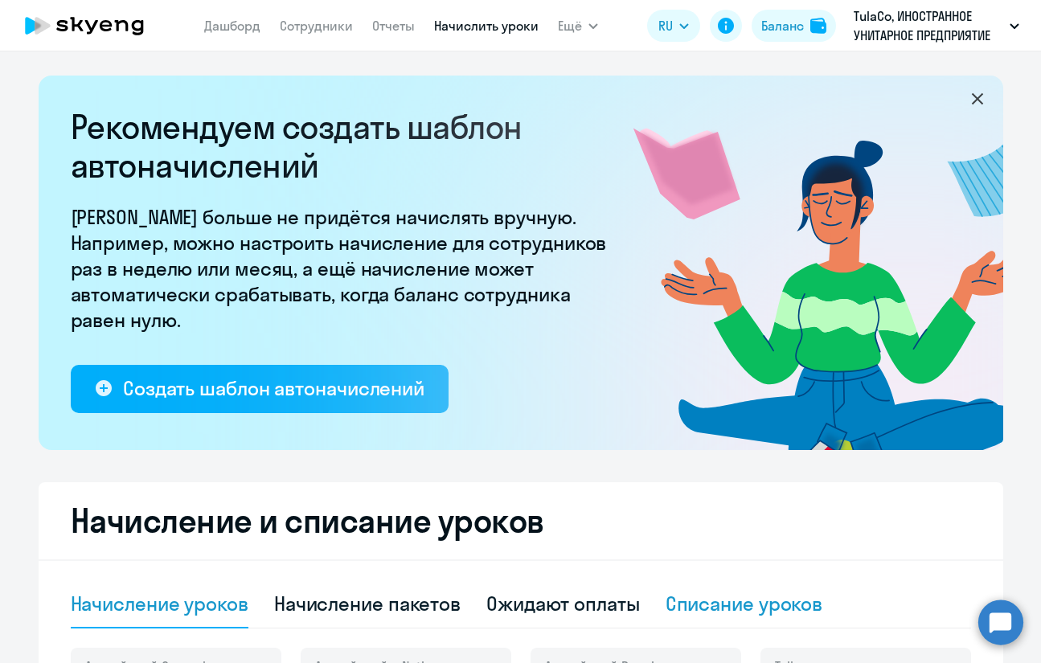
click at [693, 607] on div "Списание уроков" at bounding box center [744, 604] width 158 height 26
select select "10"
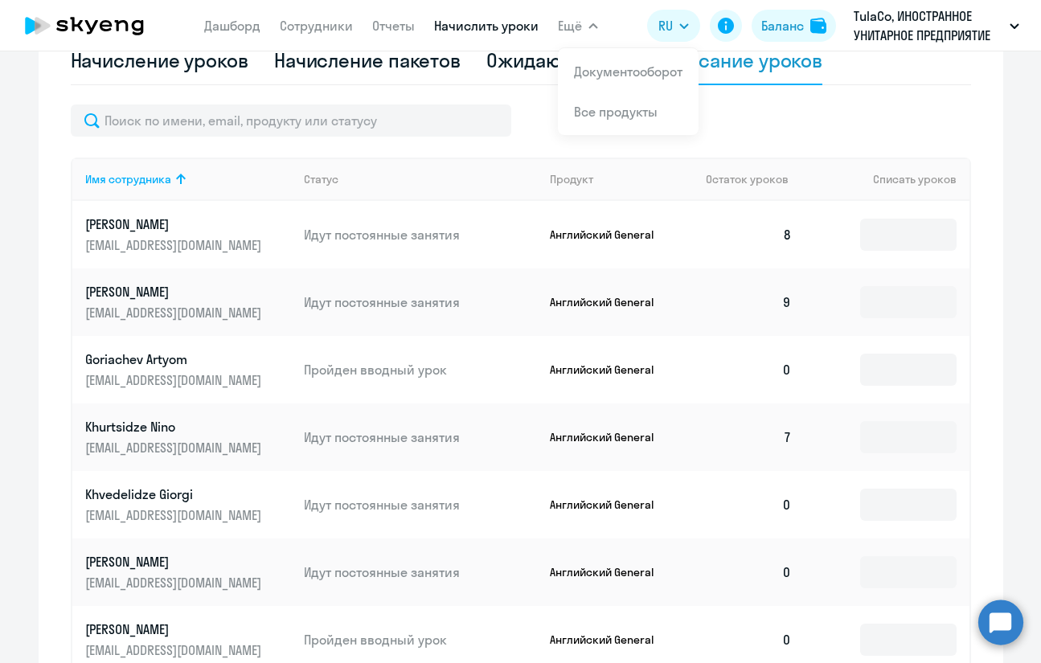
scroll to position [563, 0]
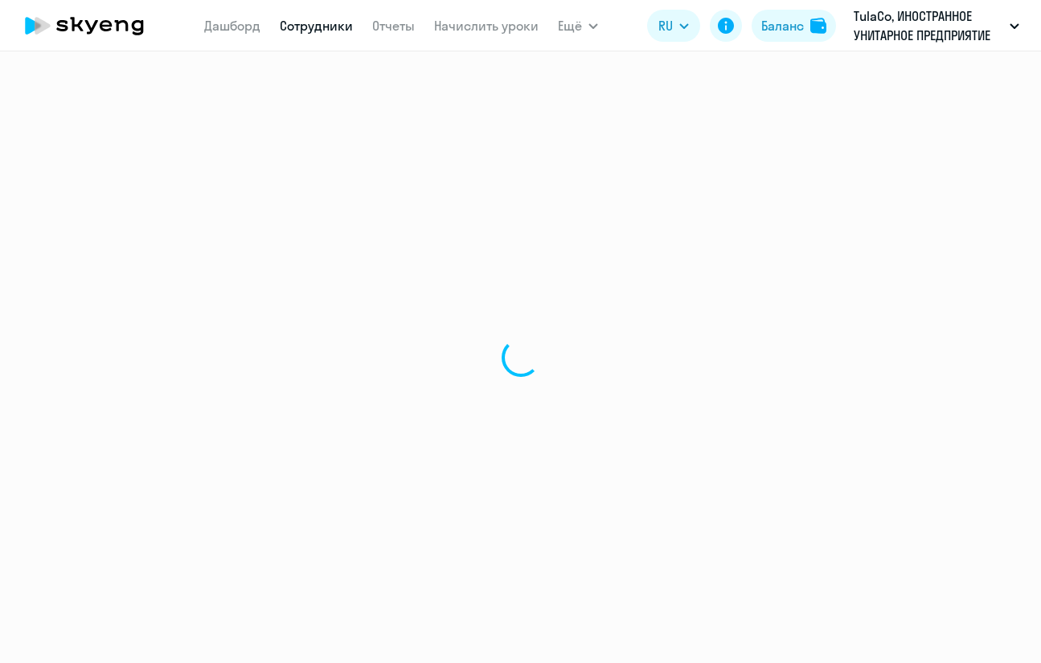
select select "english"
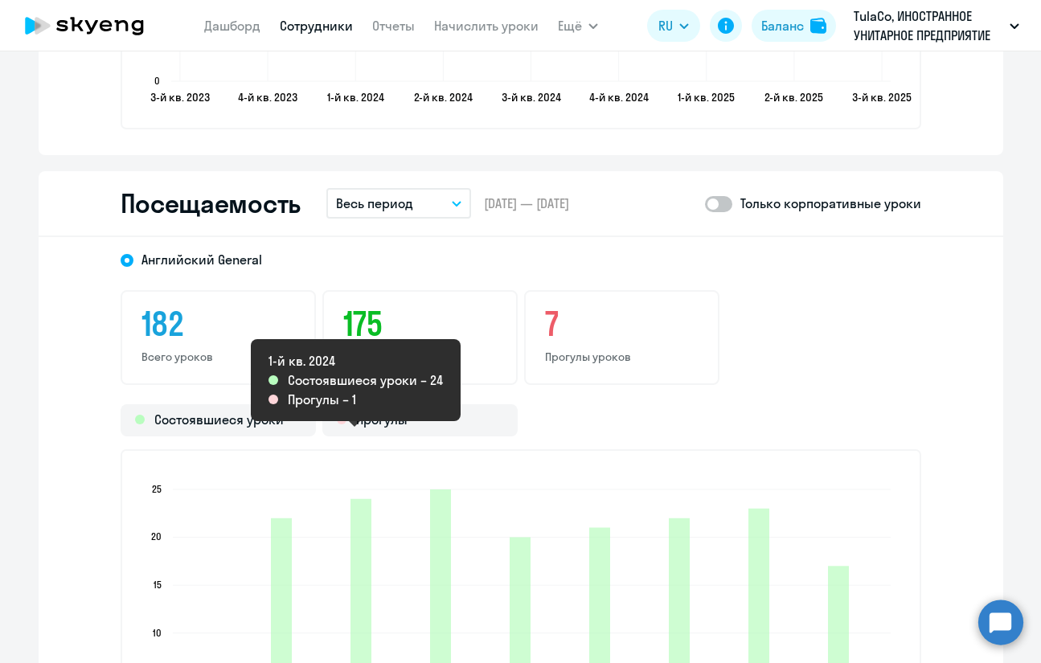
scroll to position [1848, 0]
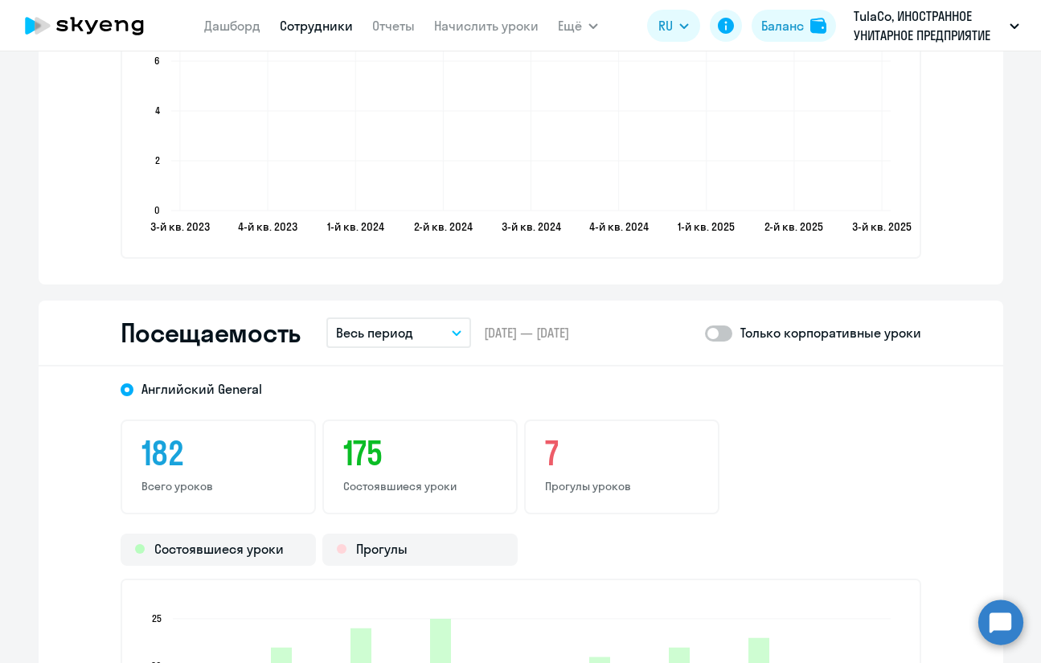
click at [391, 330] on p "Весь период" at bounding box center [374, 332] width 77 height 19
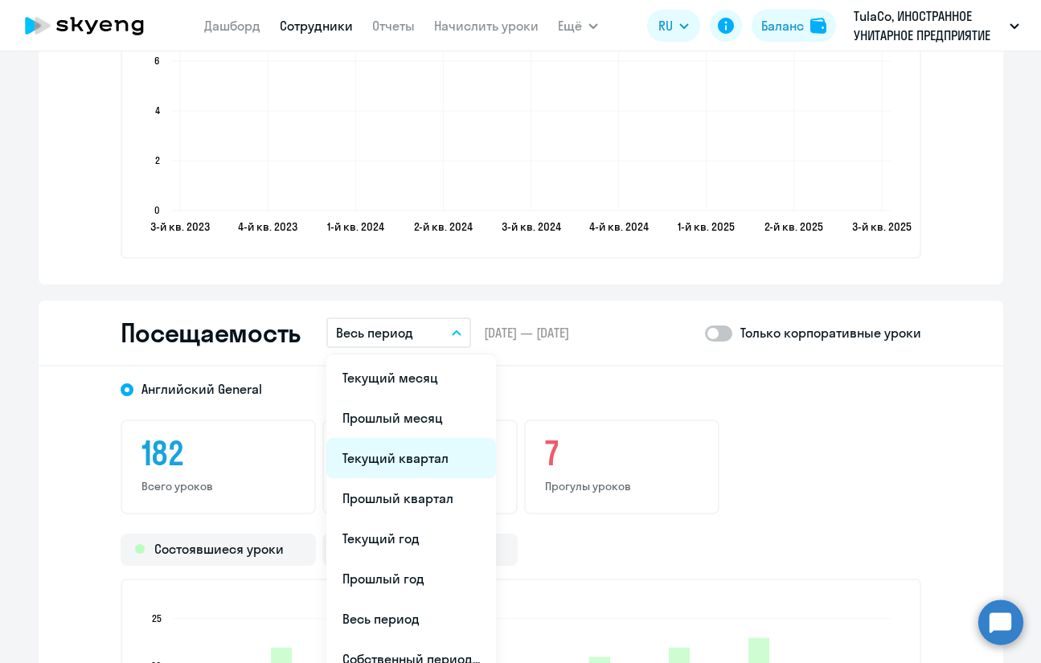
click at [437, 463] on li "Текущий квартал" at bounding box center [411, 458] width 170 height 40
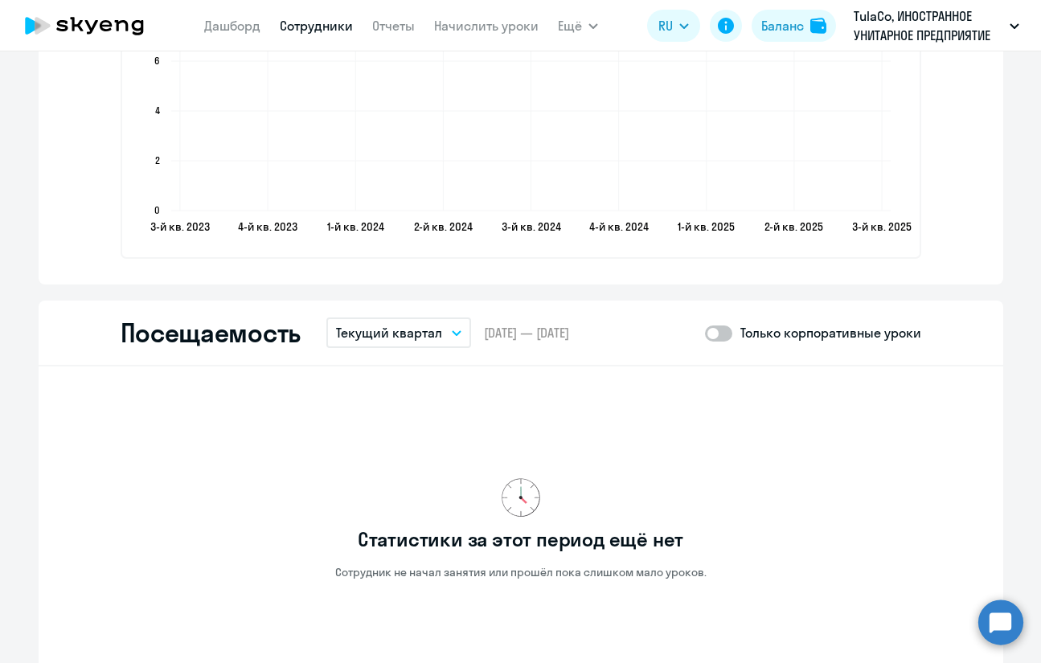
click at [428, 331] on p "Текущий квартал" at bounding box center [389, 332] width 106 height 19
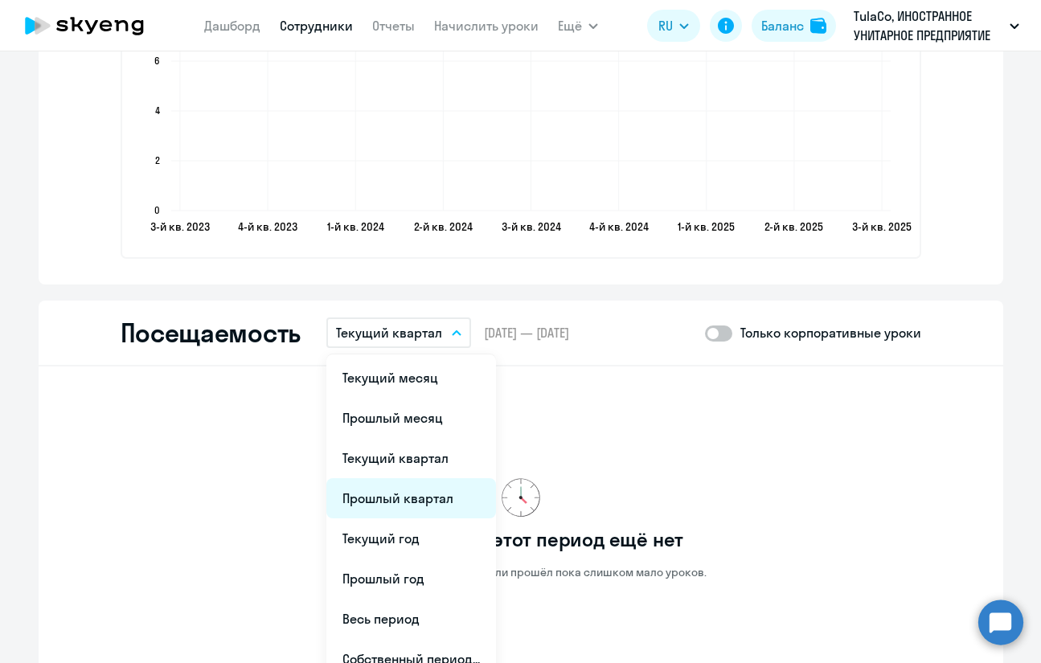
click at [421, 510] on li "Прошлый квартал" at bounding box center [411, 498] width 170 height 40
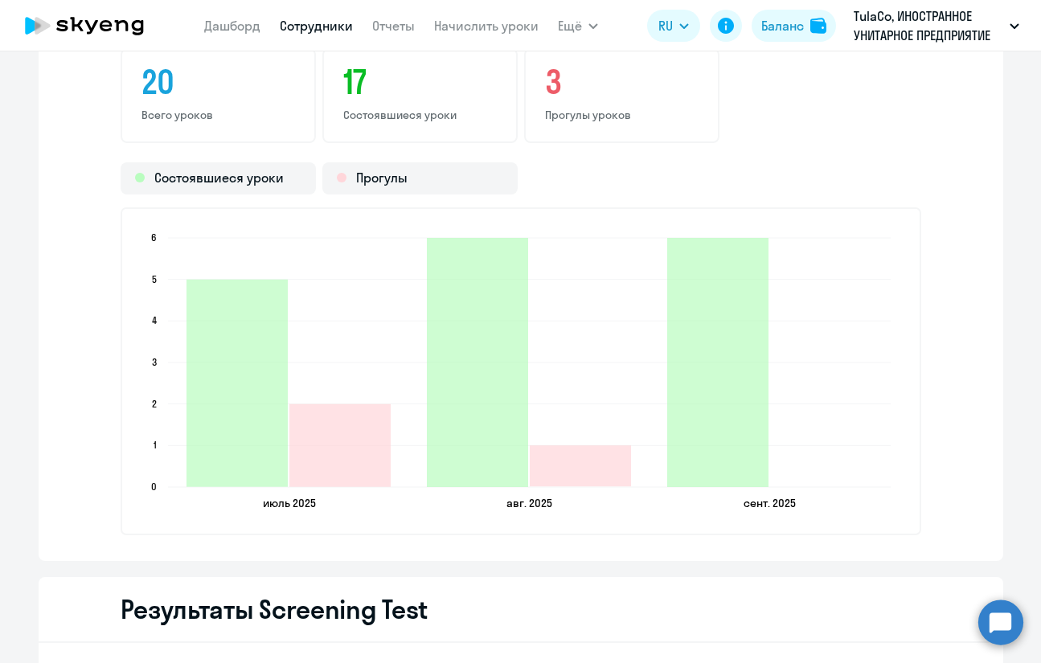
scroll to position [2250, 0]
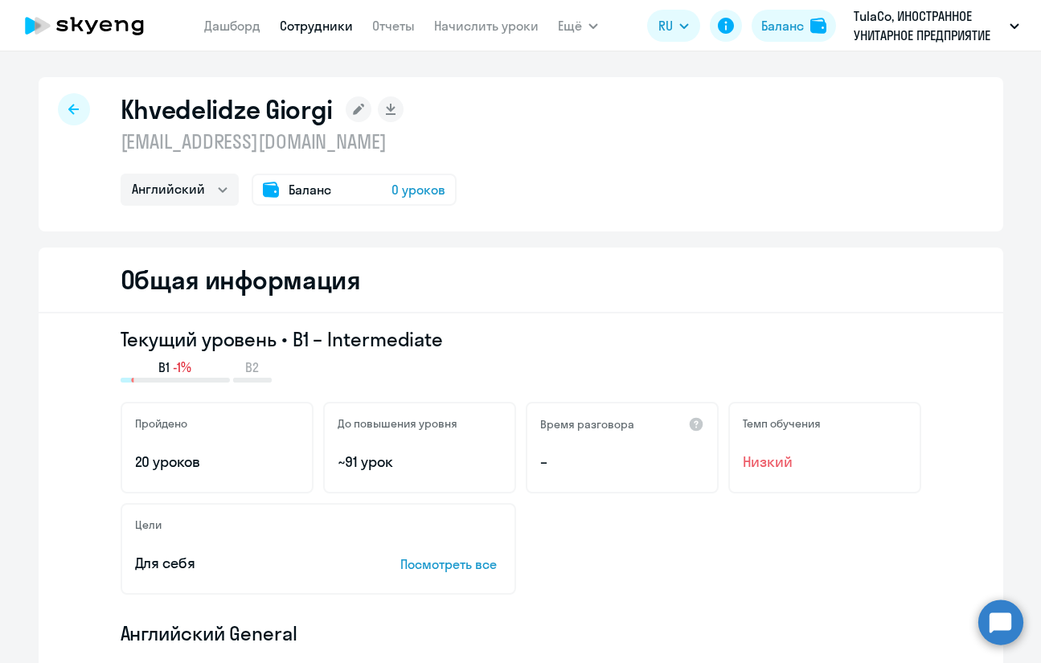
select select "english"
